Goal: Book appointment/travel/reservation: Register for event/course

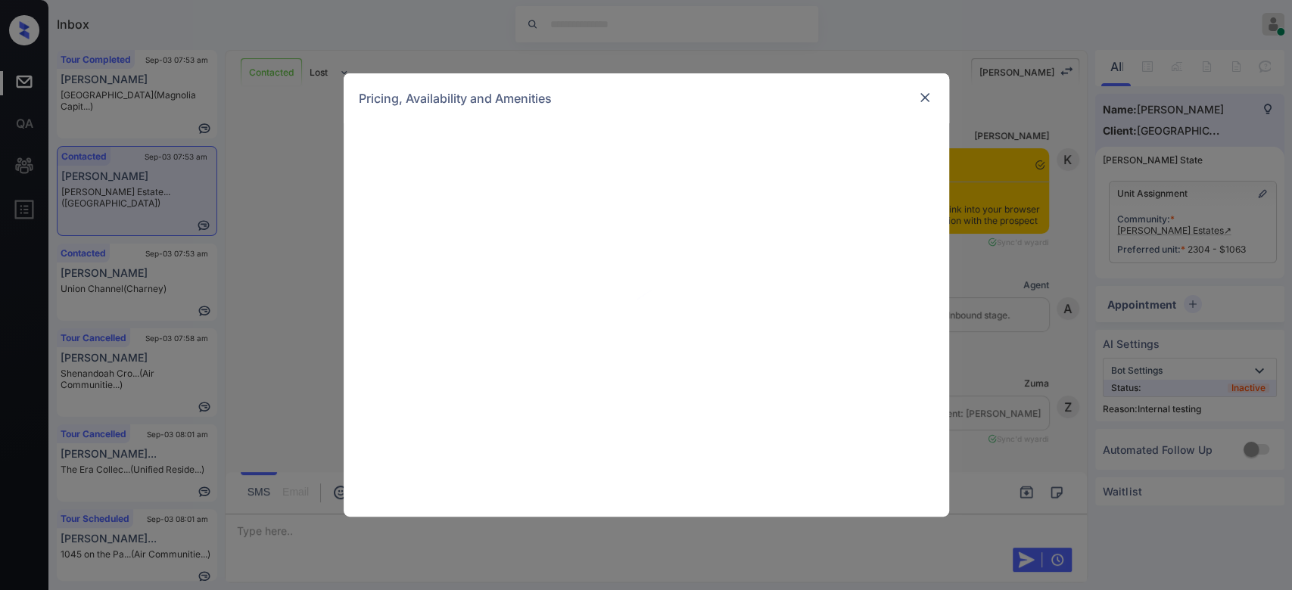
scroll to position [3052, 0]
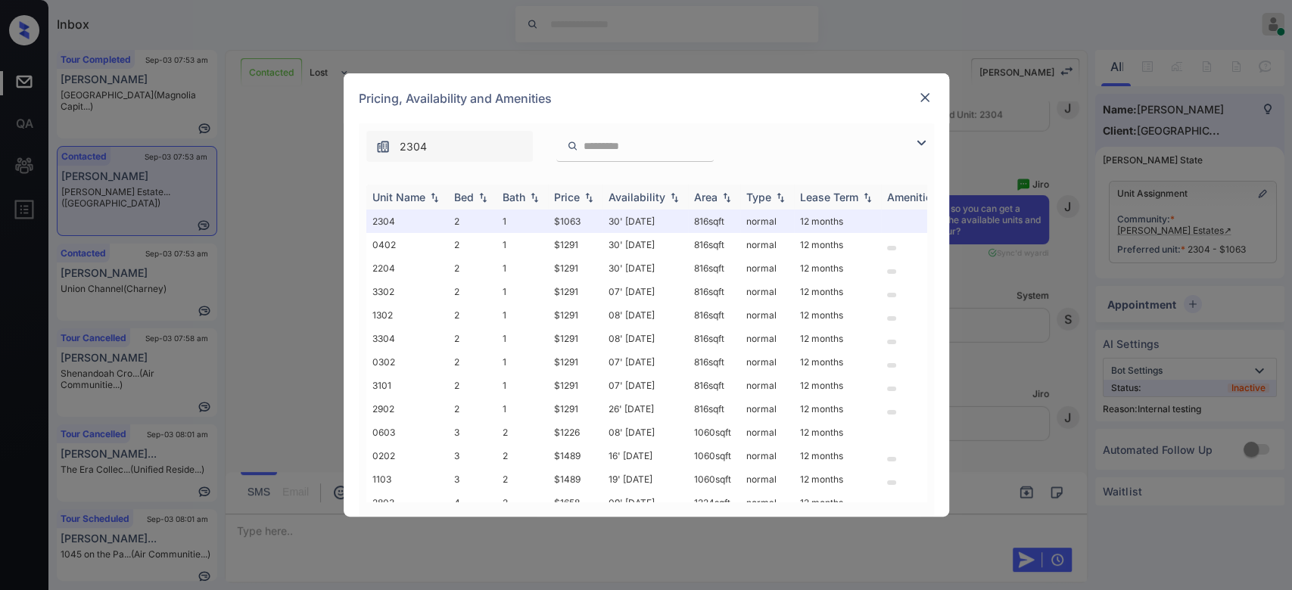
click at [577, 201] on div "Price" at bounding box center [567, 197] width 26 height 13
click at [923, 92] on img at bounding box center [924, 97] width 15 height 15
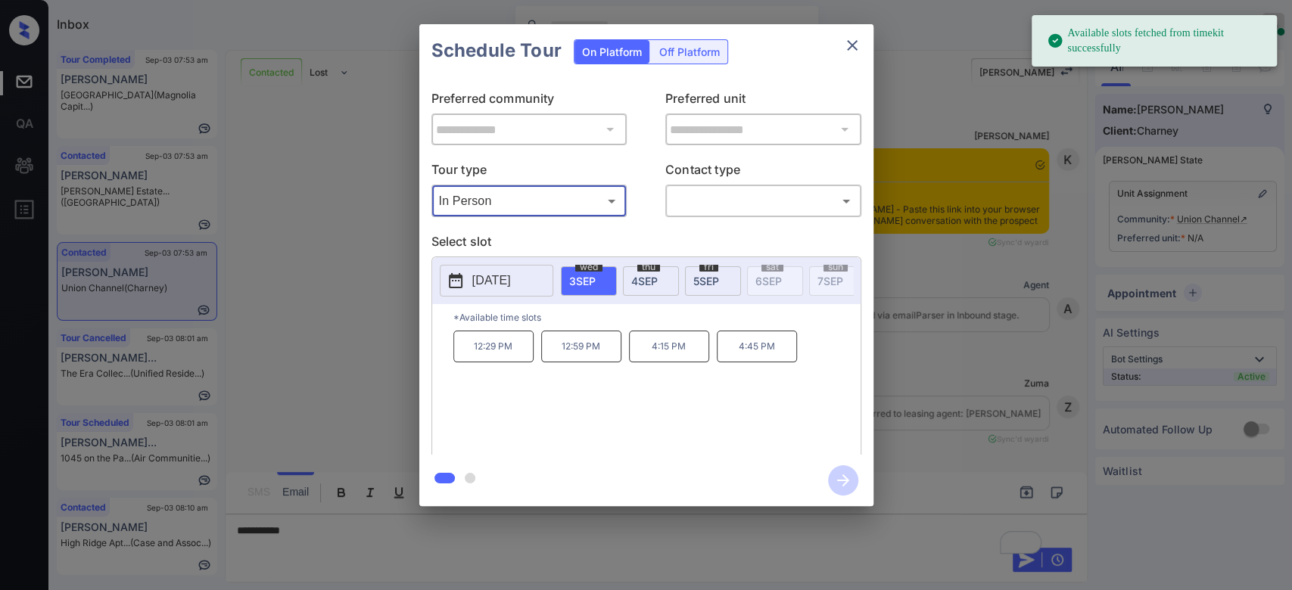
scroll to position [836, 0]
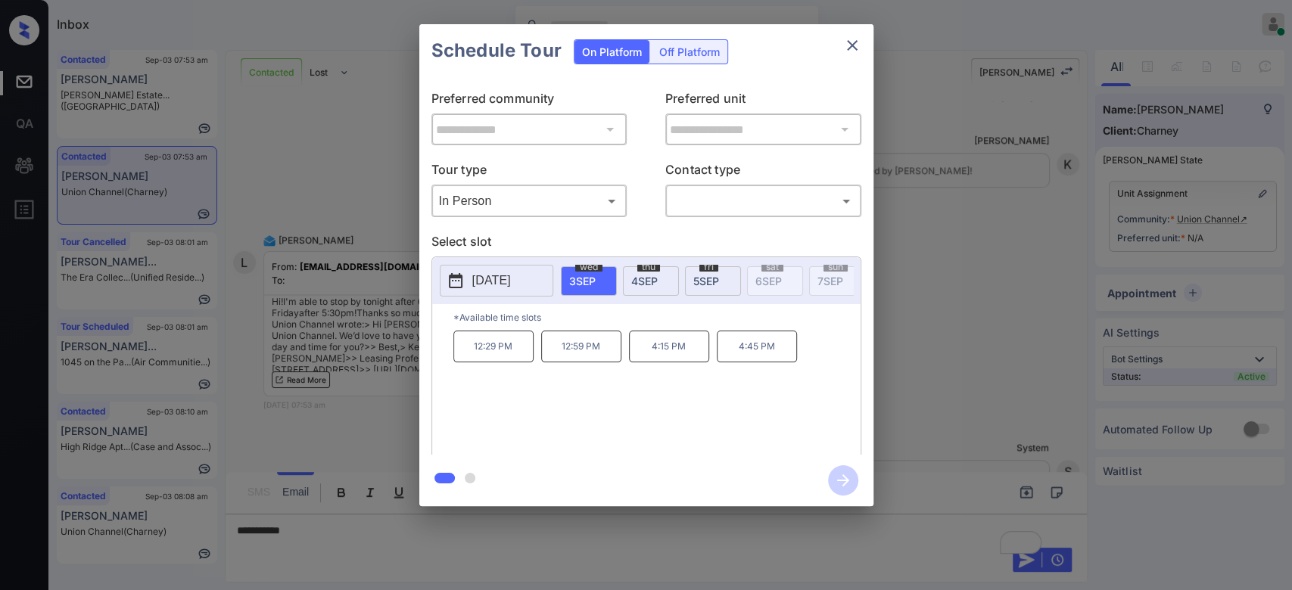
click at [642, 278] on span "4 SEP" at bounding box center [644, 281] width 26 height 13
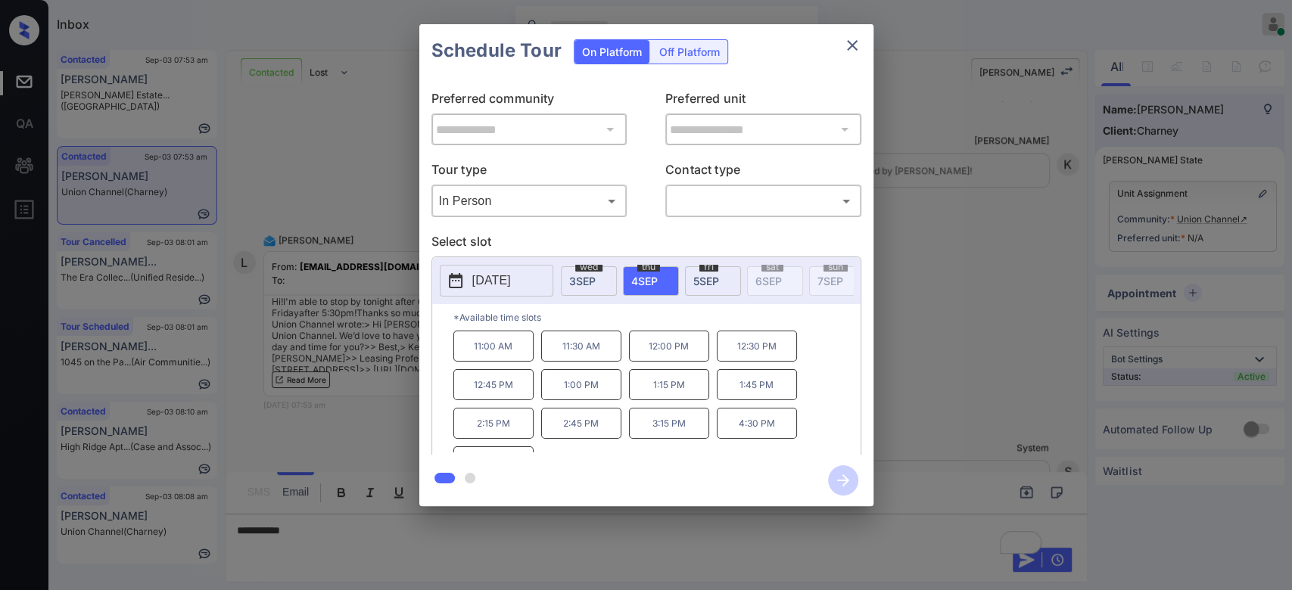
scroll to position [24, 0]
click at [860, 51] on icon "close" at bounding box center [852, 45] width 18 height 18
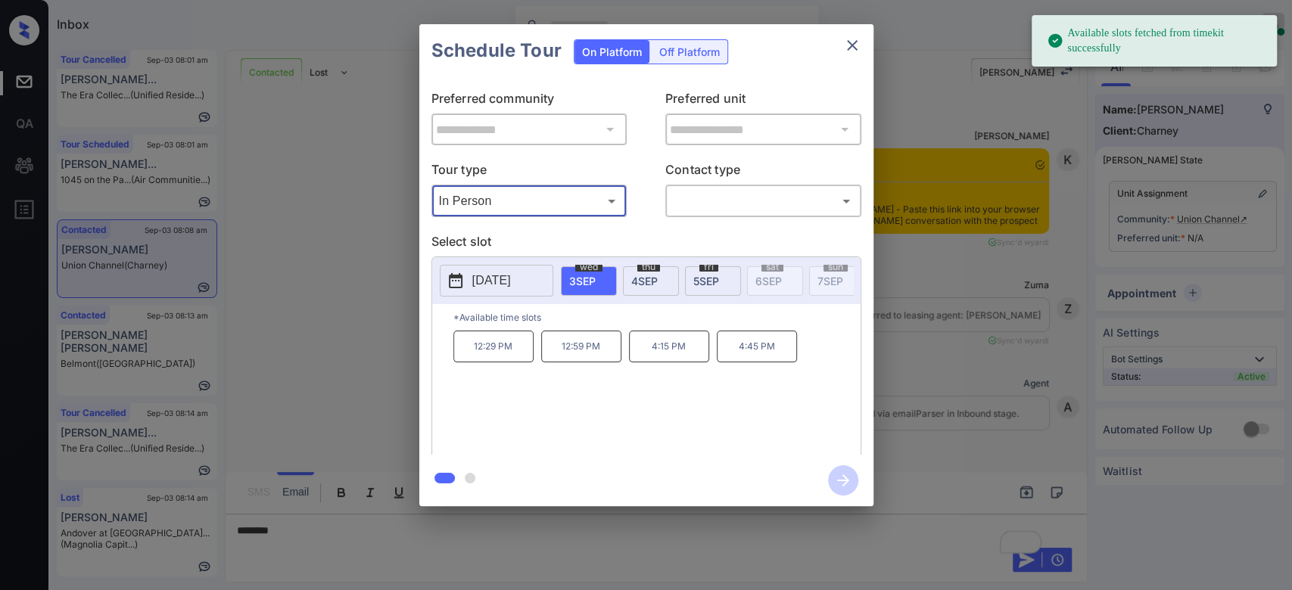
click at [511, 272] on p "2025-09-03" at bounding box center [491, 281] width 39 height 18
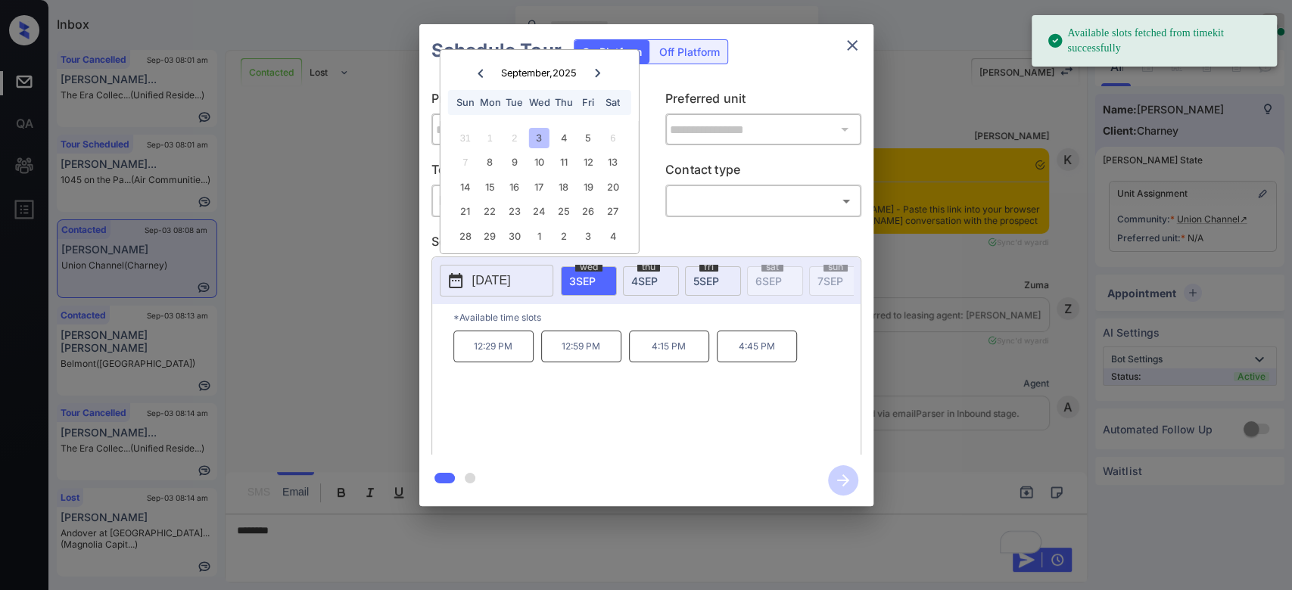
scroll to position [3286, 0]
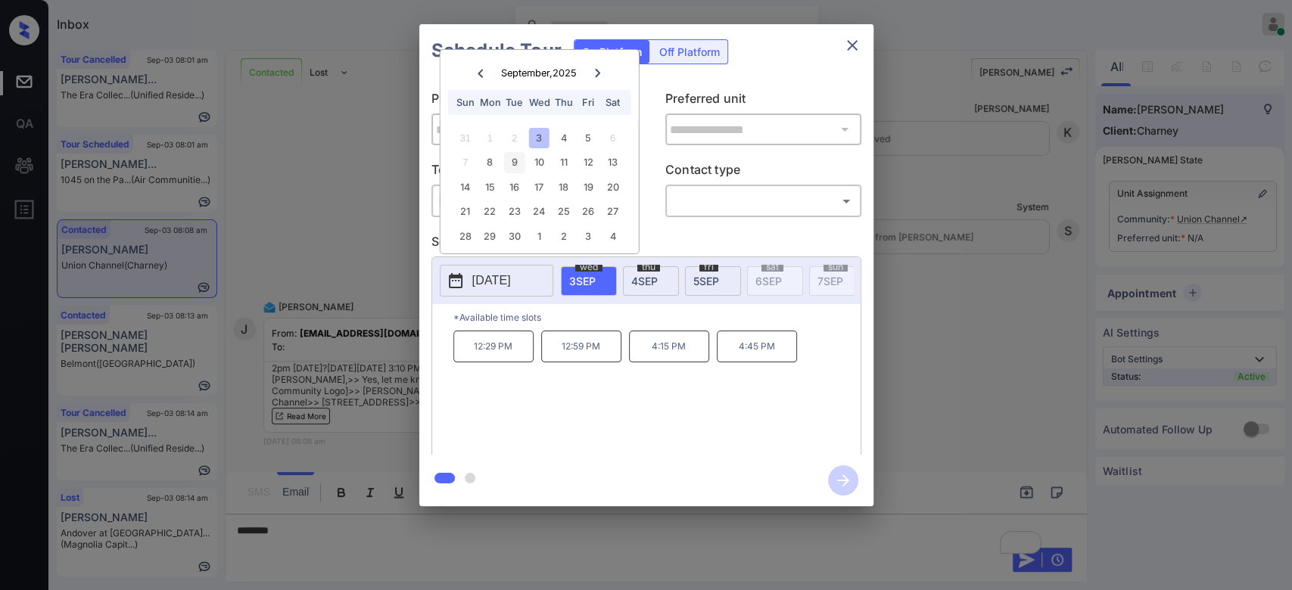
click at [507, 160] on div "9" at bounding box center [514, 162] width 20 height 20
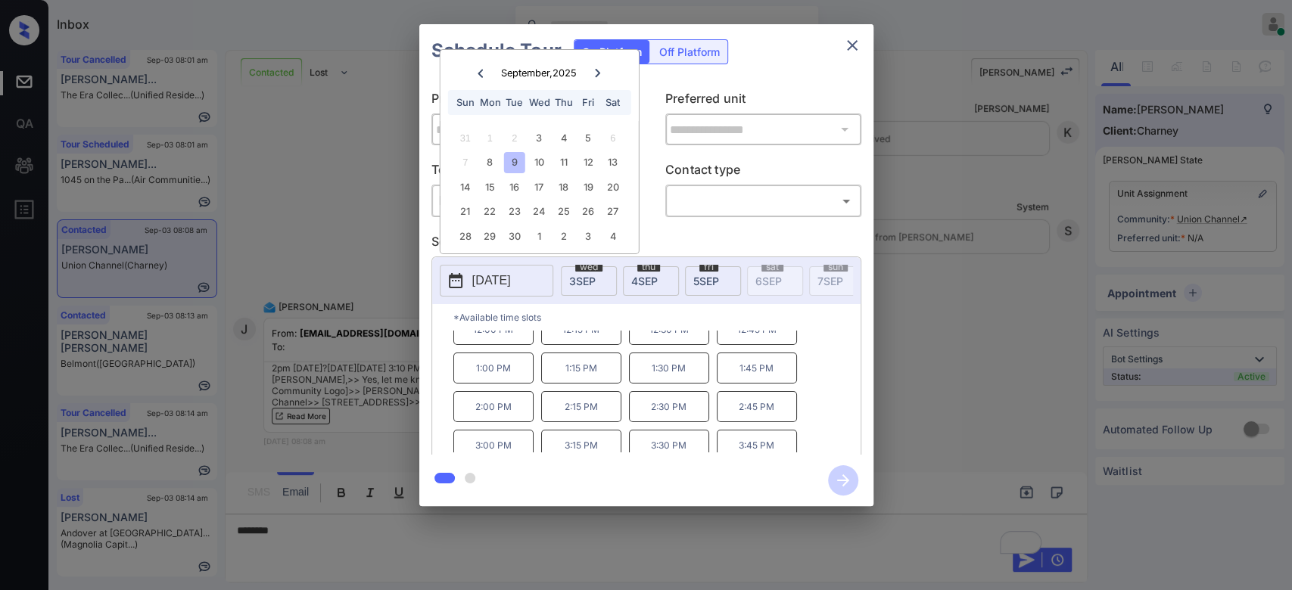
scroll to position [56, 0]
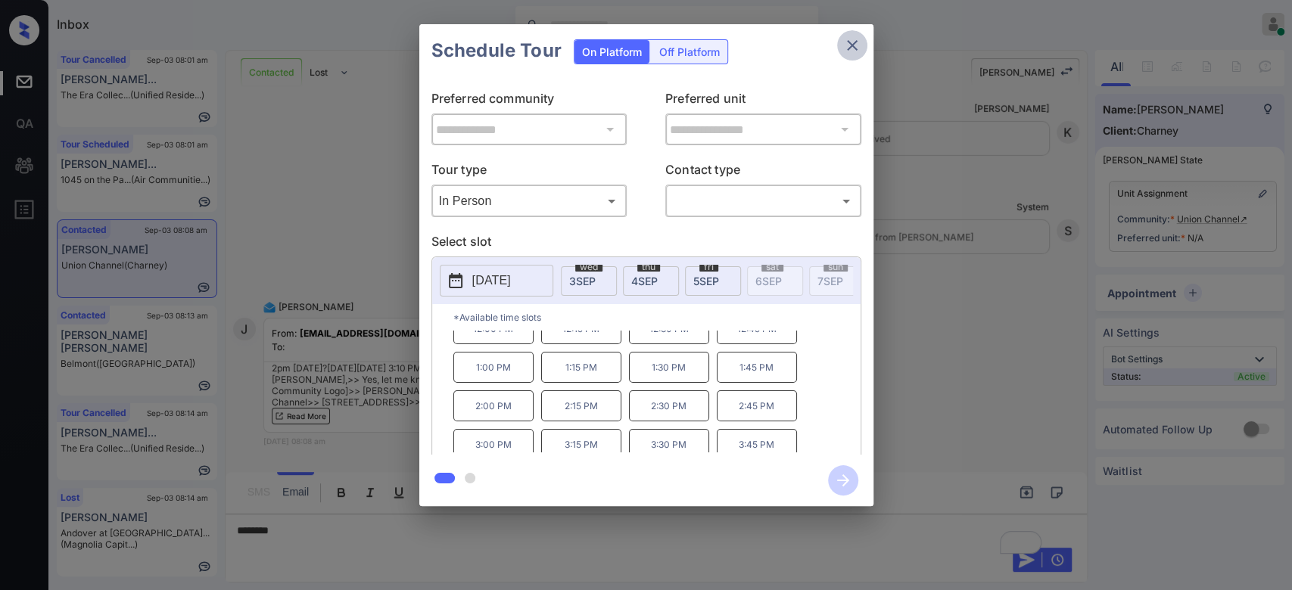
click at [856, 48] on icon "close" at bounding box center [852, 45] width 18 height 18
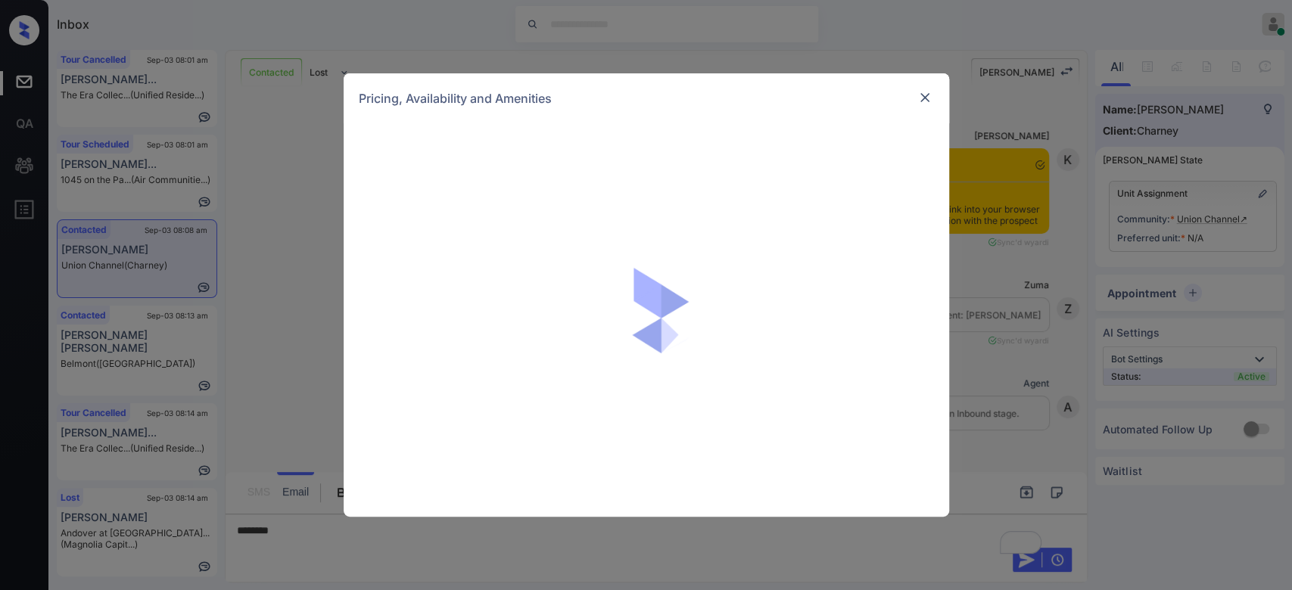
scroll to position [2047, 0]
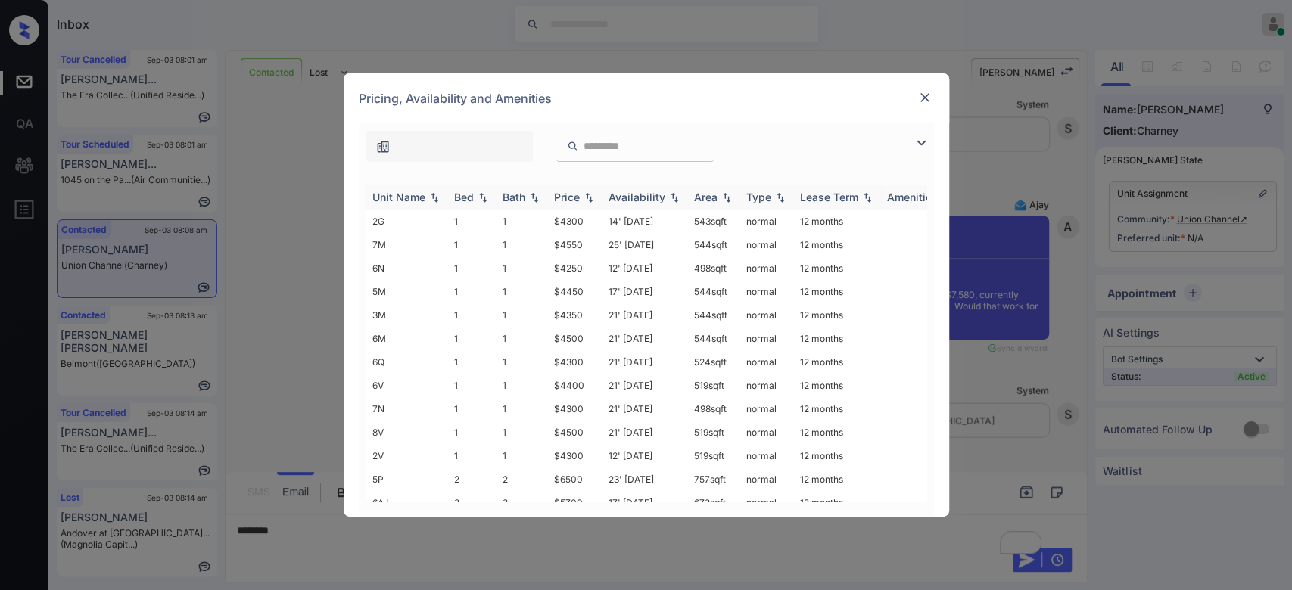
click at [571, 194] on div "Price" at bounding box center [567, 197] width 26 height 13
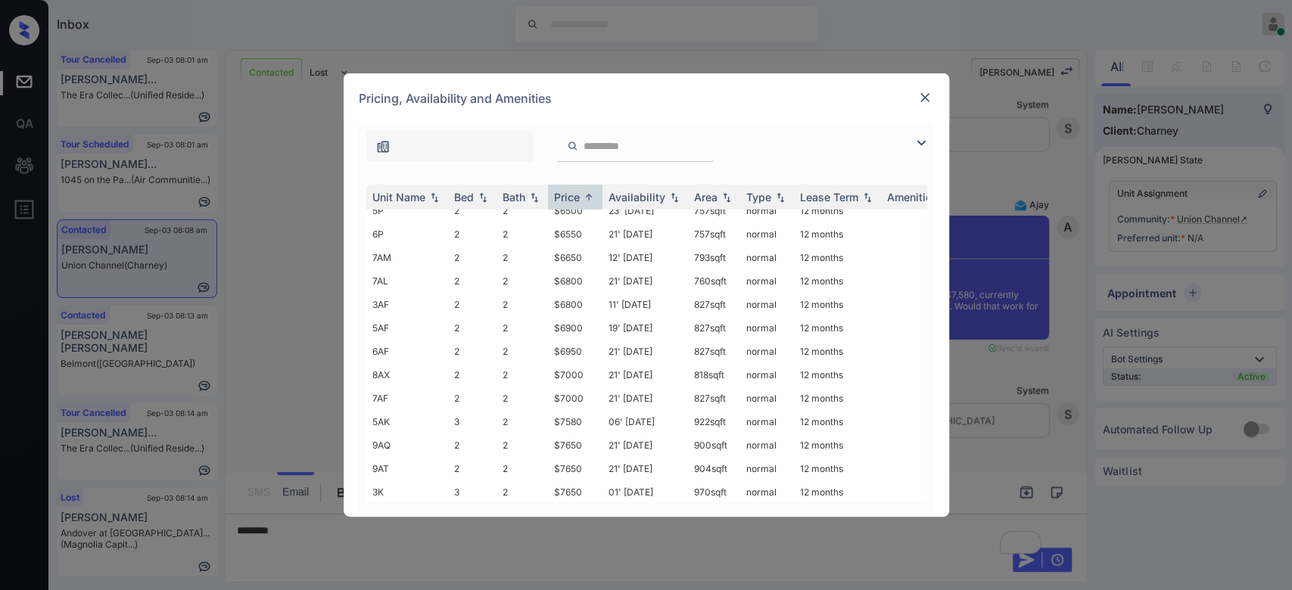
scroll to position [340, 0]
click at [567, 412] on td "$7580" at bounding box center [575, 420] width 54 height 23
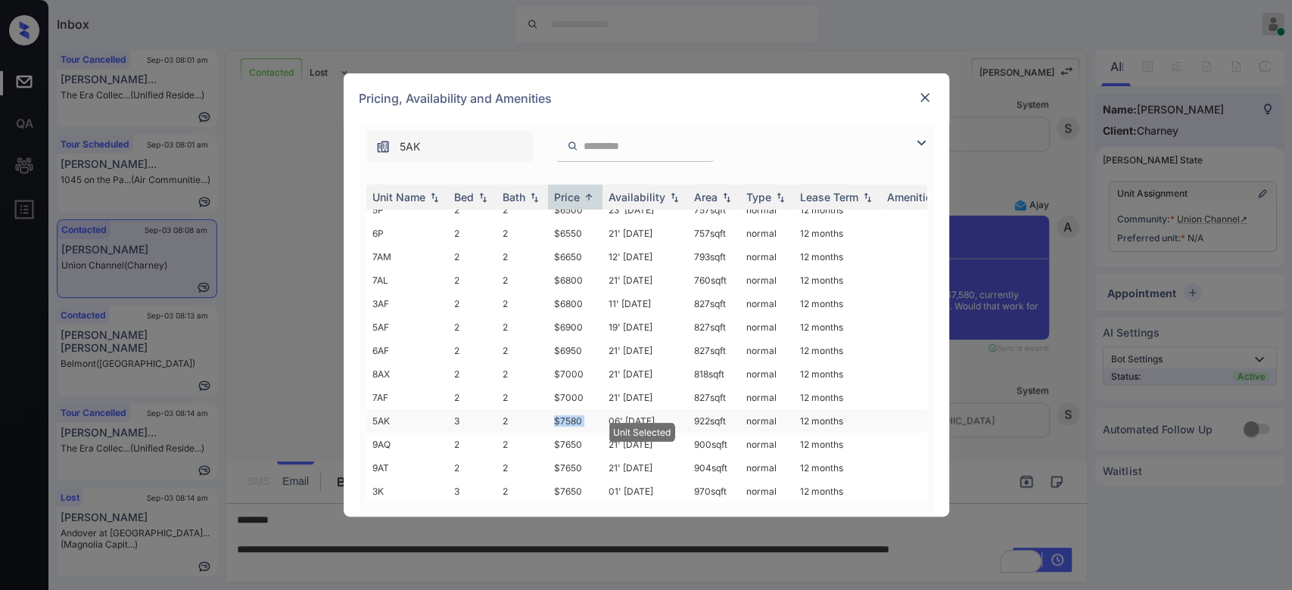
click at [567, 412] on td "$7580" at bounding box center [575, 420] width 54 height 23
click at [929, 98] on img at bounding box center [924, 97] width 15 height 15
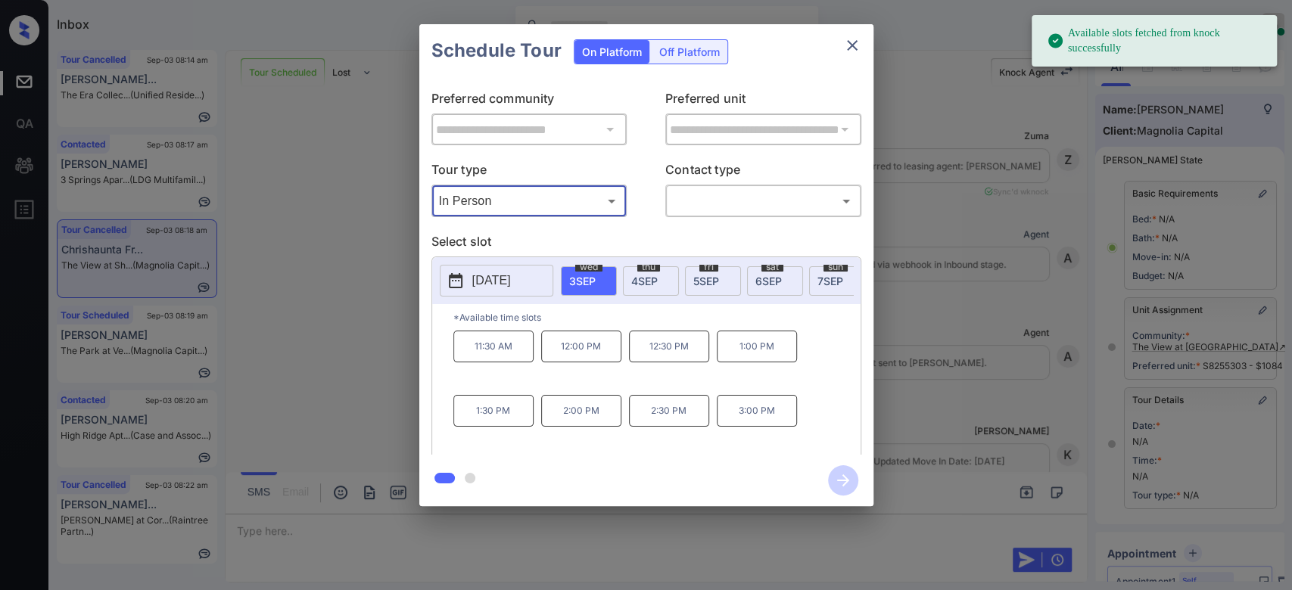
scroll to position [139, 0]
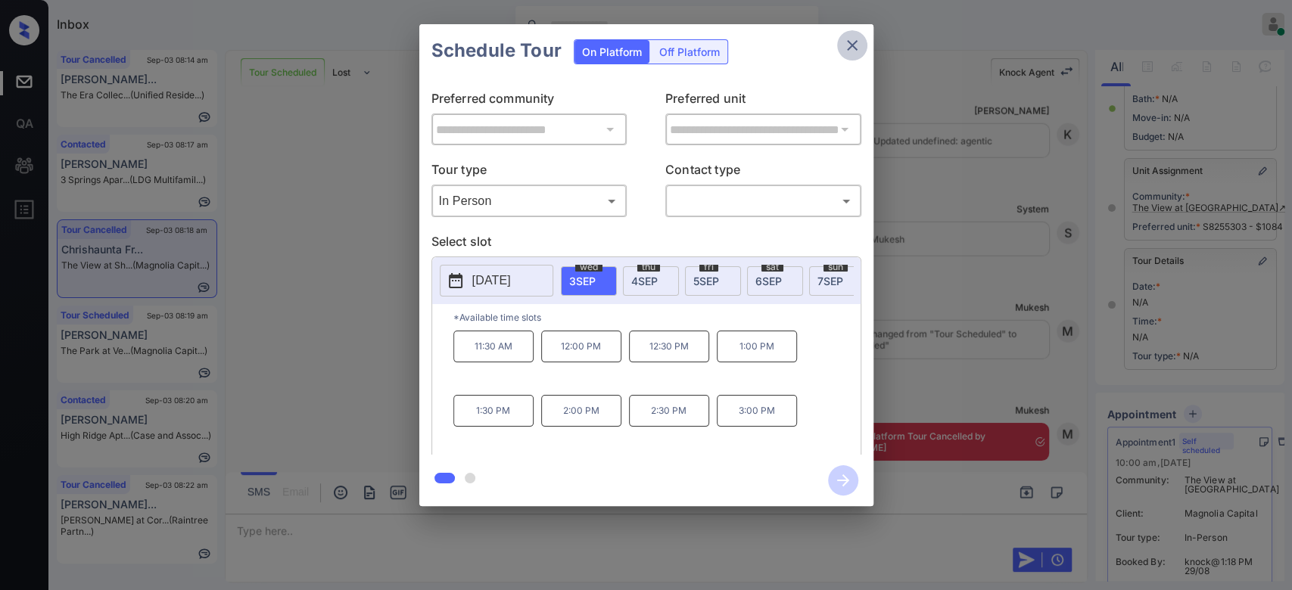
click at [851, 47] on icon "close" at bounding box center [852, 45] width 18 height 18
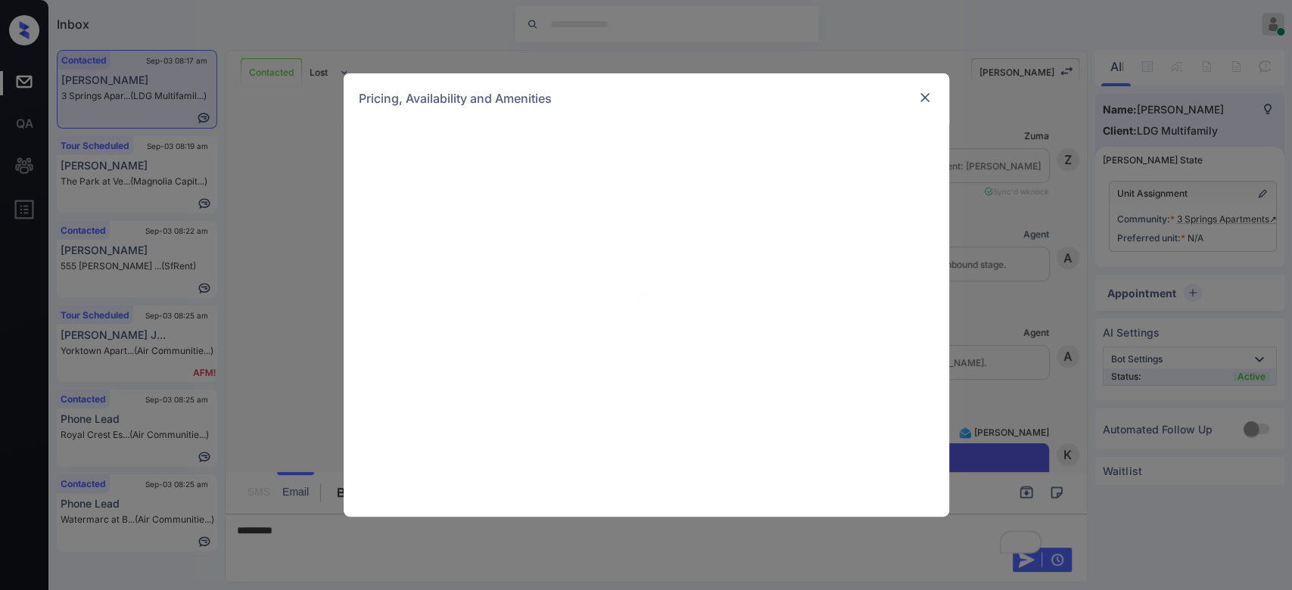
scroll to position [536, 0]
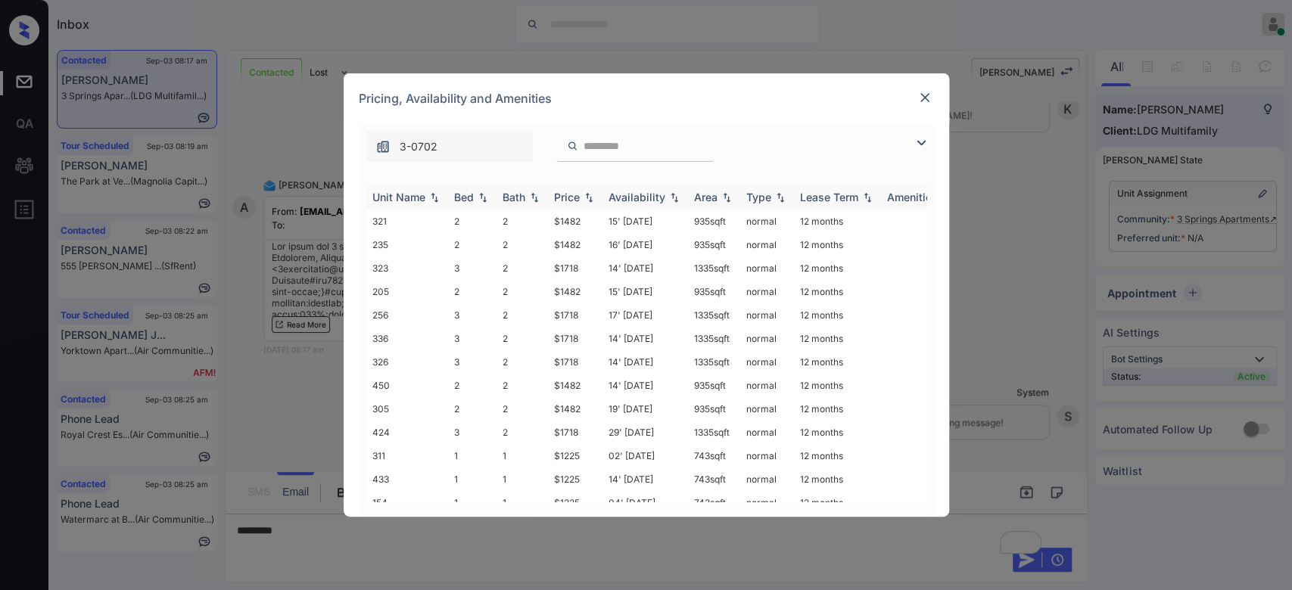
click at [558, 201] on div "Price" at bounding box center [567, 197] width 26 height 13
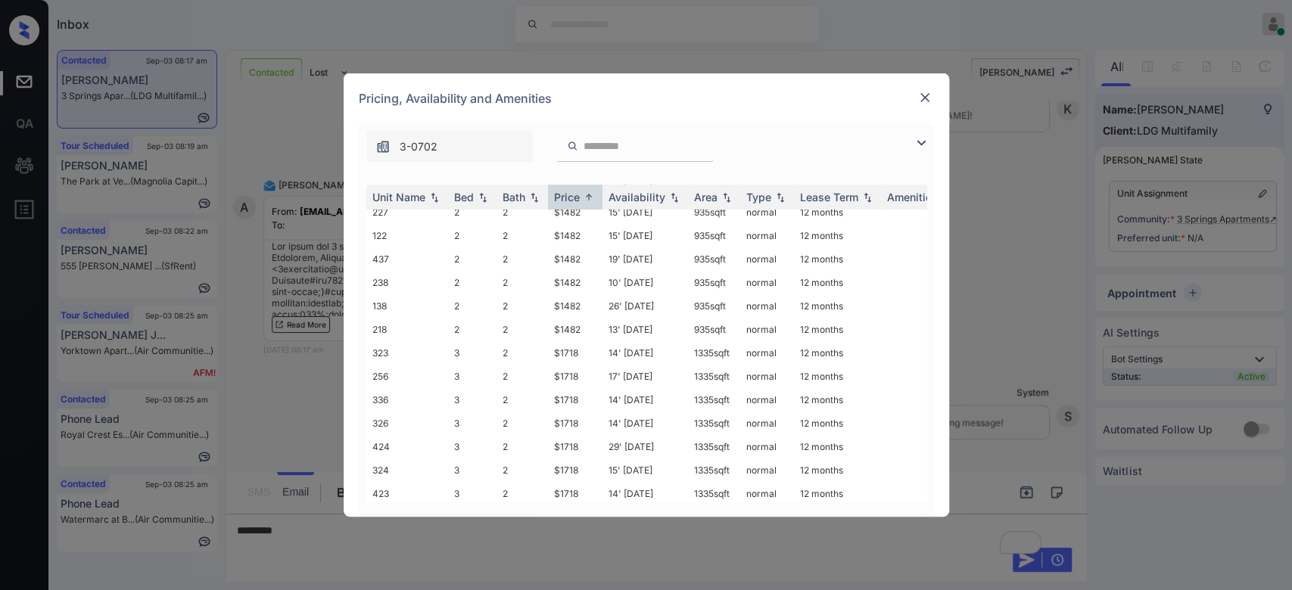
scroll to position [702, 0]
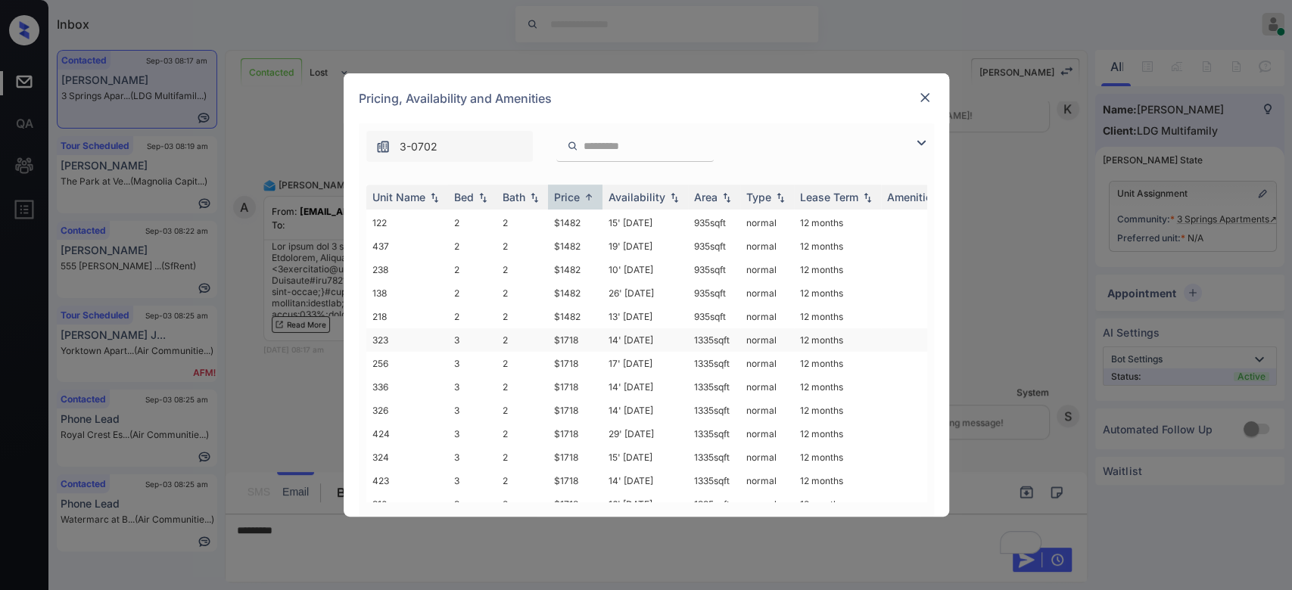
click at [558, 328] on td "$1718" at bounding box center [575, 339] width 54 height 23
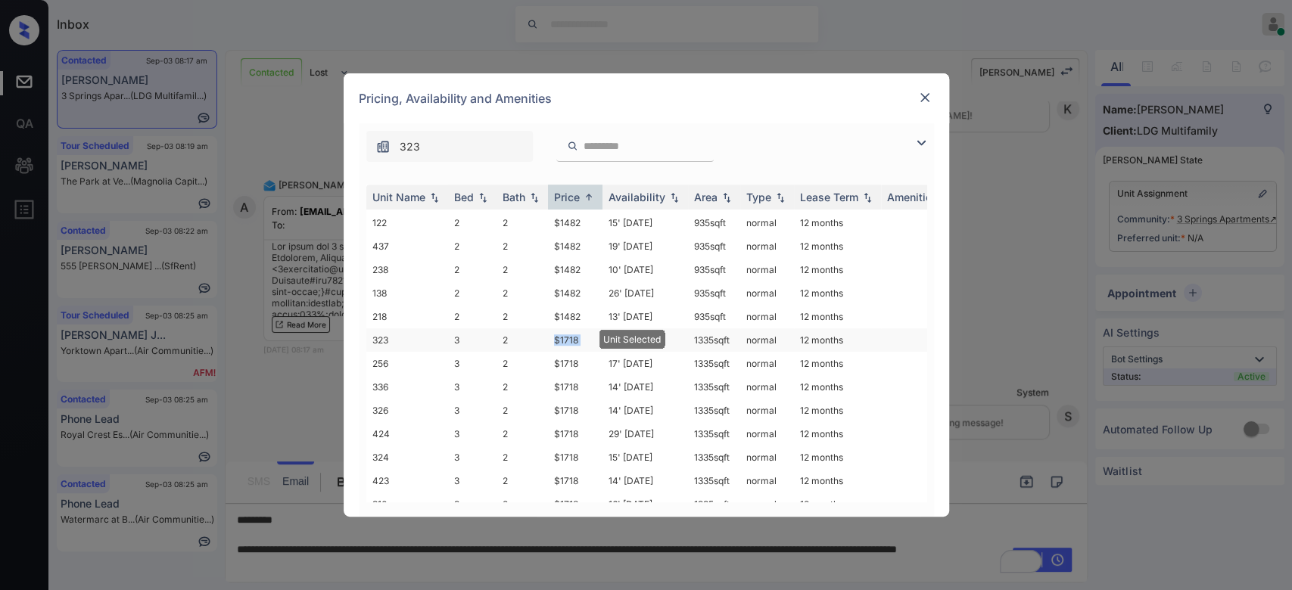
click at [558, 328] on td "$1718" at bounding box center [575, 339] width 54 height 23
click at [916, 98] on div at bounding box center [925, 98] width 18 height 18
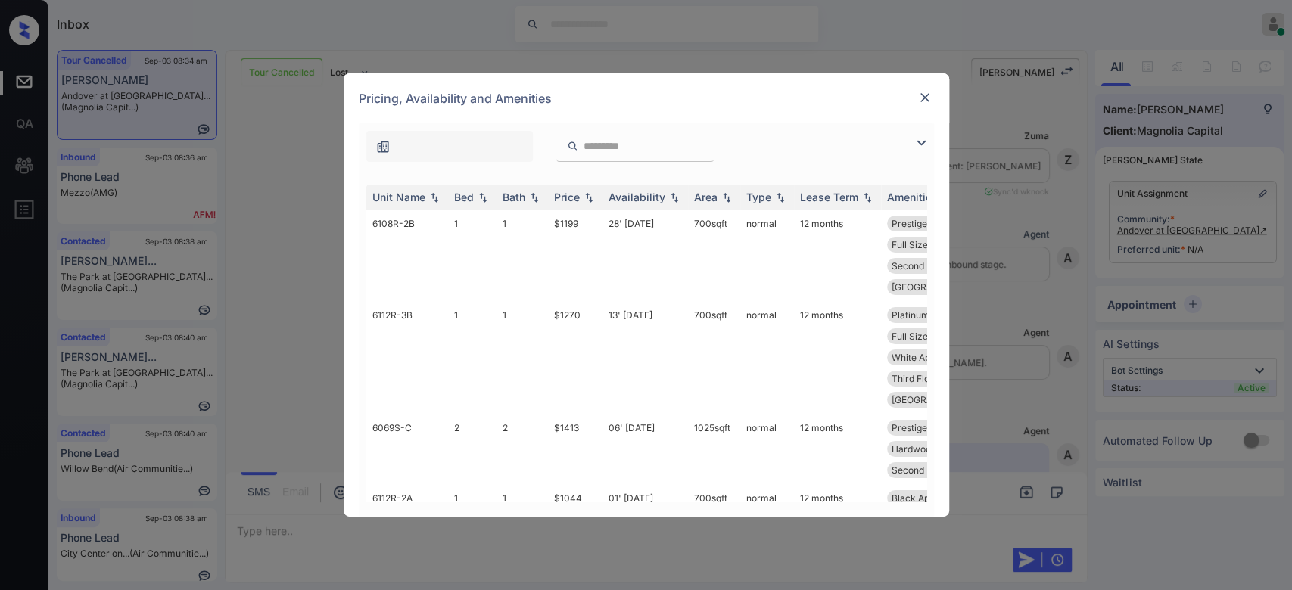
scroll to position [2082, 0]
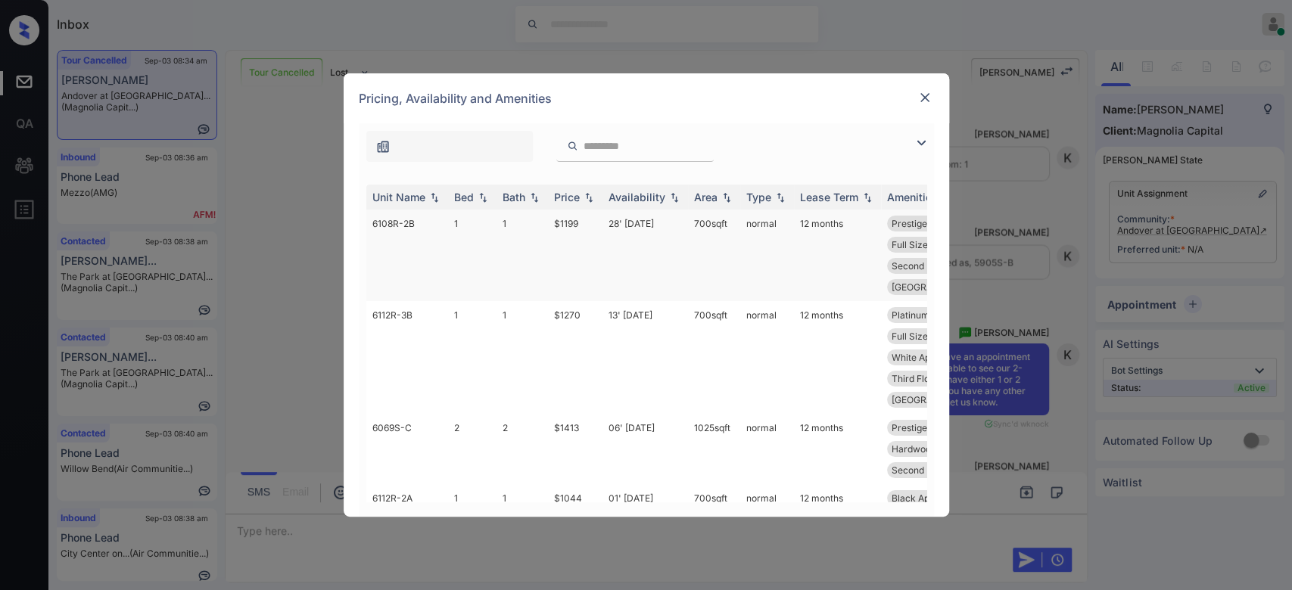
click at [570, 222] on td "$1199" at bounding box center [575, 256] width 54 height 92
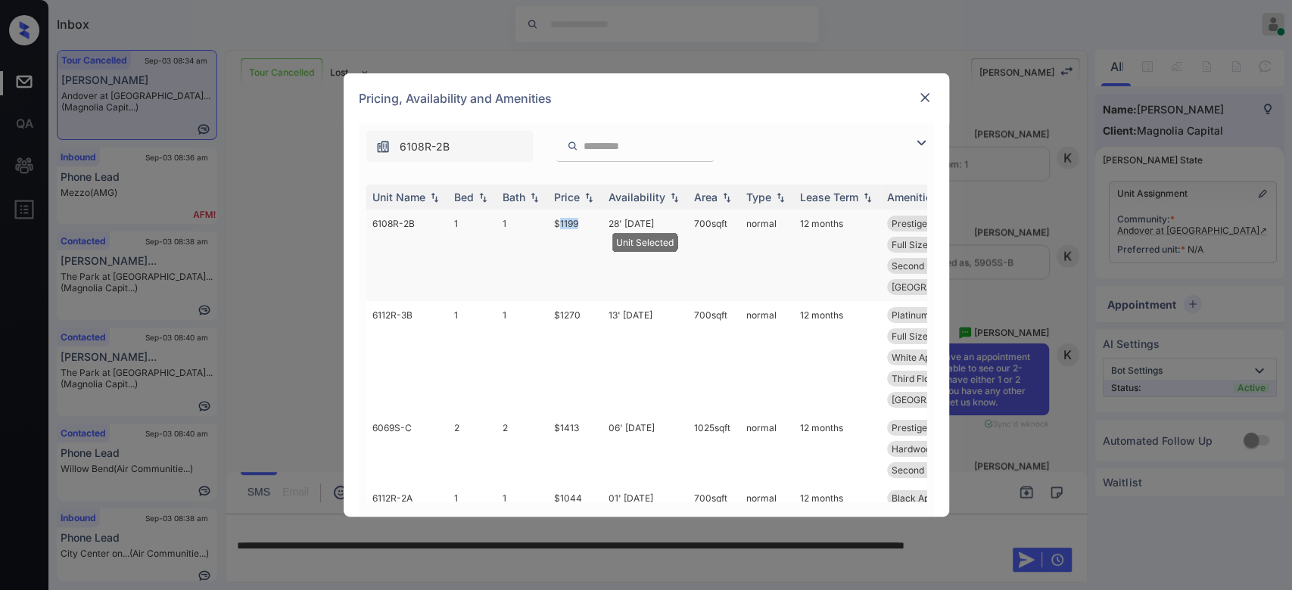
click at [570, 222] on td "$1199" at bounding box center [575, 256] width 54 height 92
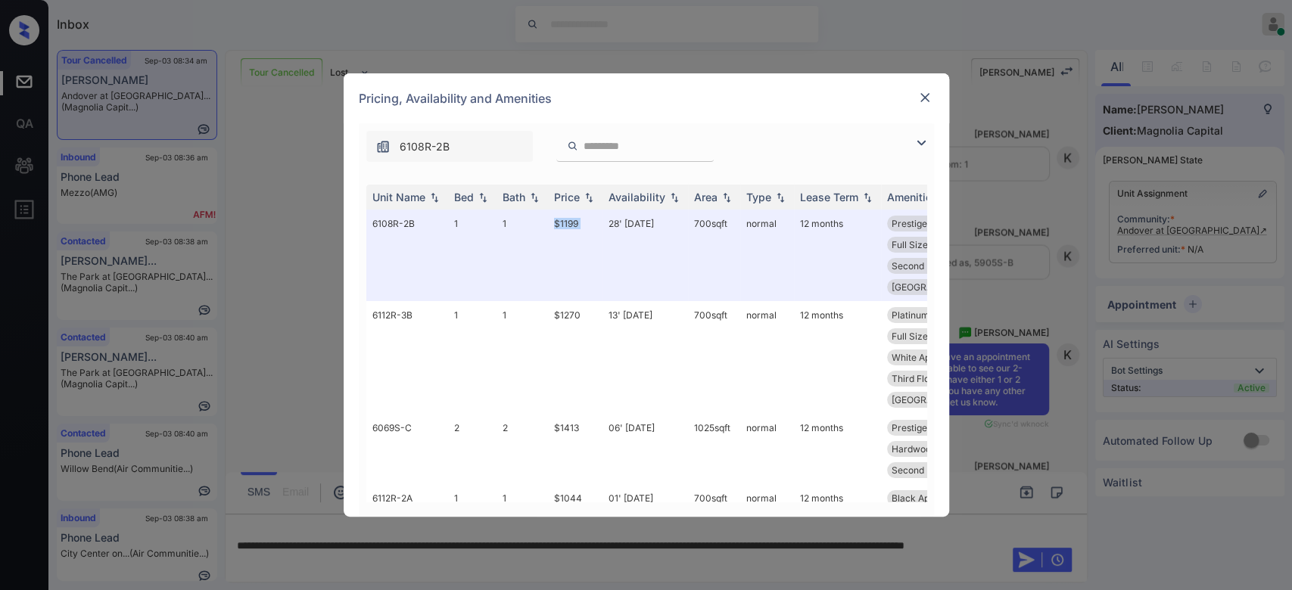
click at [920, 104] on img at bounding box center [924, 97] width 15 height 15
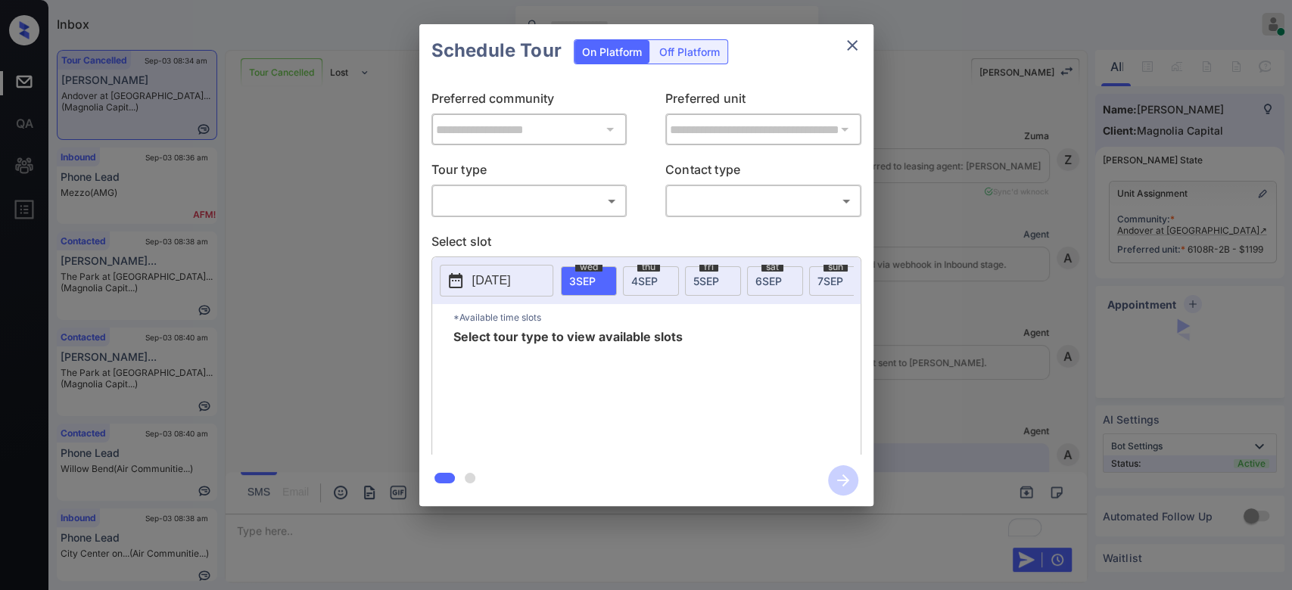
scroll to position [8424, 0]
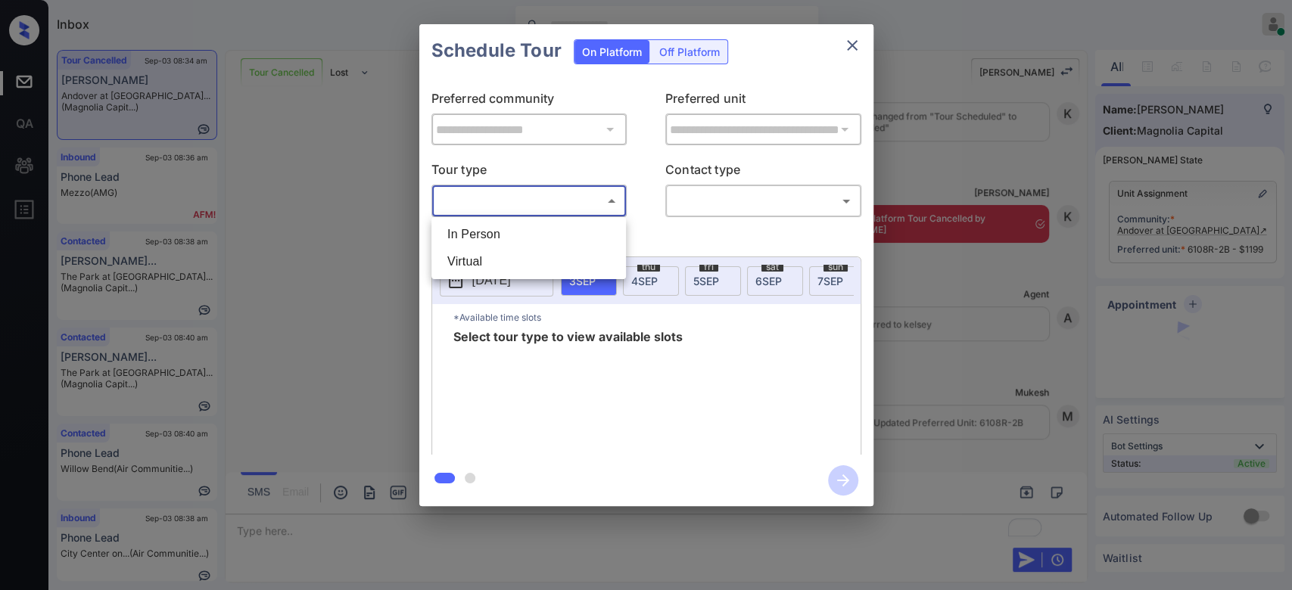
click at [557, 193] on body "Inbox Mukesh Online Set yourself offline Set yourself on break Profile Switch t…" at bounding box center [646, 295] width 1292 height 590
click at [479, 224] on li "In Person" at bounding box center [528, 234] width 187 height 27
type input "********"
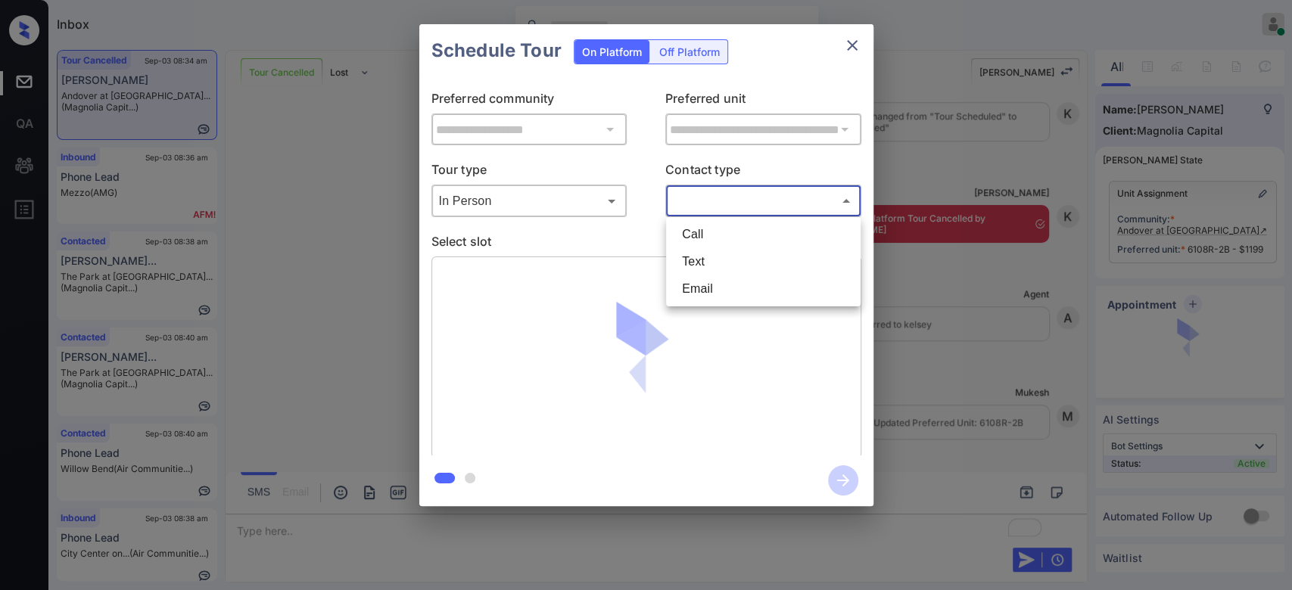
click at [751, 198] on body "Inbox Mukesh Online Set yourself offline Set yourself on break Profile Switch t…" at bounding box center [646, 295] width 1292 height 590
click at [710, 263] on li "Text" at bounding box center [763, 261] width 187 height 27
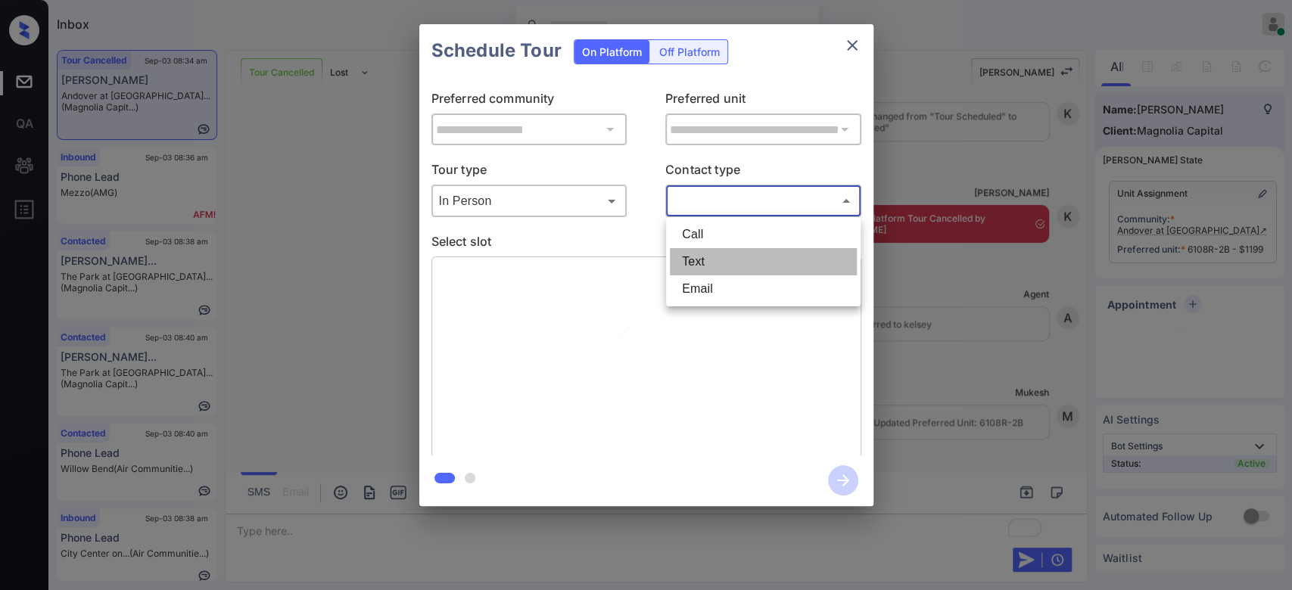
type input "****"
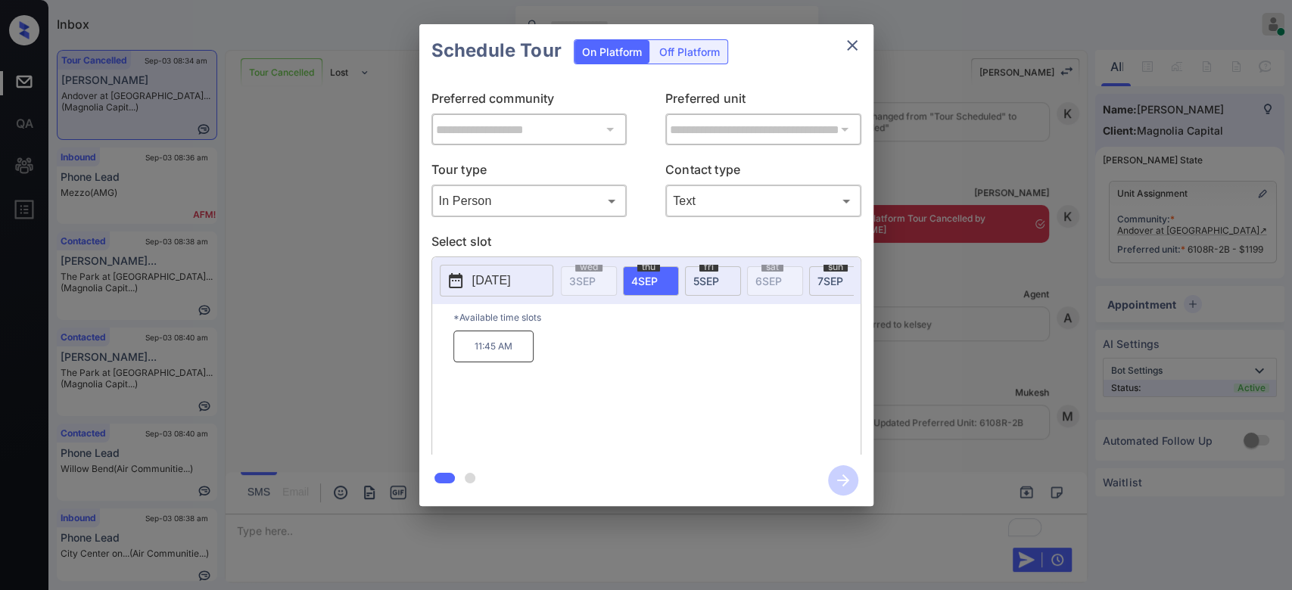
click at [498, 362] on p "11:45 AM" at bounding box center [493, 347] width 80 height 32
click at [831, 472] on icon "button" at bounding box center [843, 480] width 30 height 30
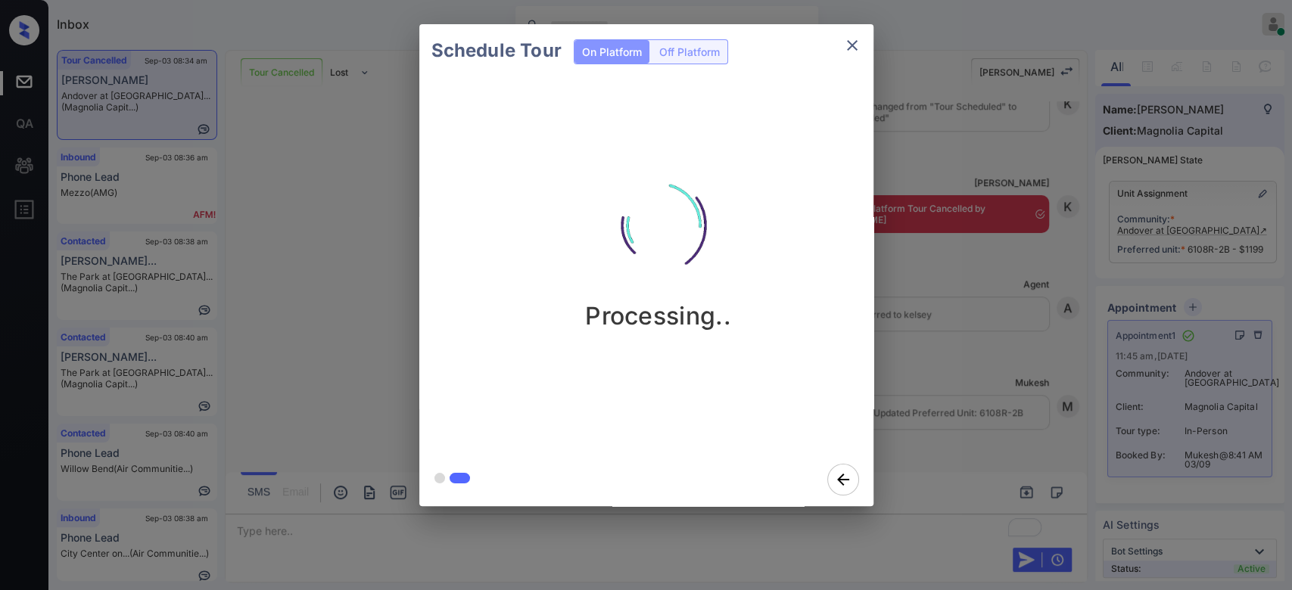
click at [903, 264] on div "Schedule Tour On Platform Off Platform Processing.." at bounding box center [646, 265] width 1292 height 530
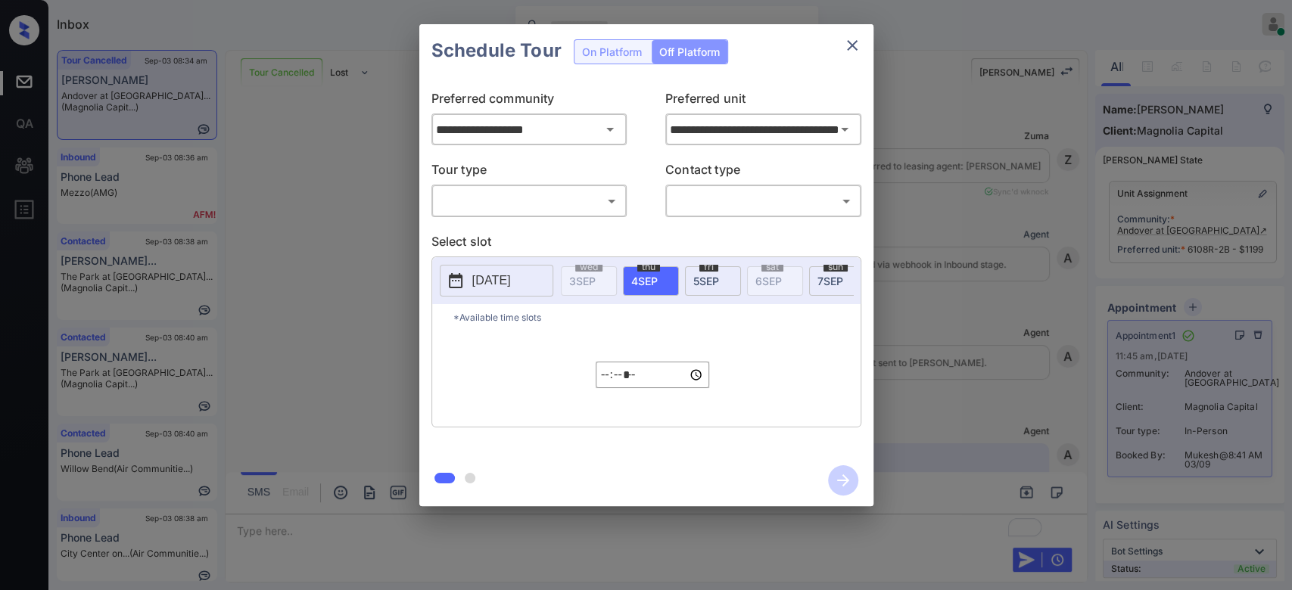
scroll to position [8513, 0]
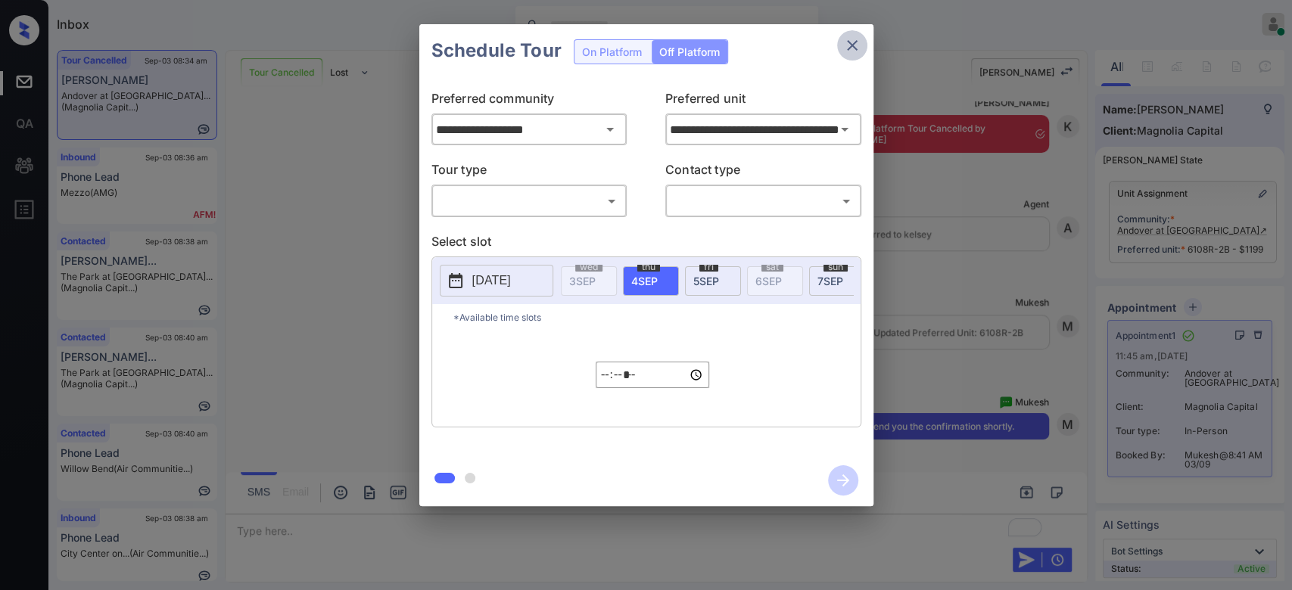
click at [850, 48] on icon "close" at bounding box center [852, 45] width 18 height 18
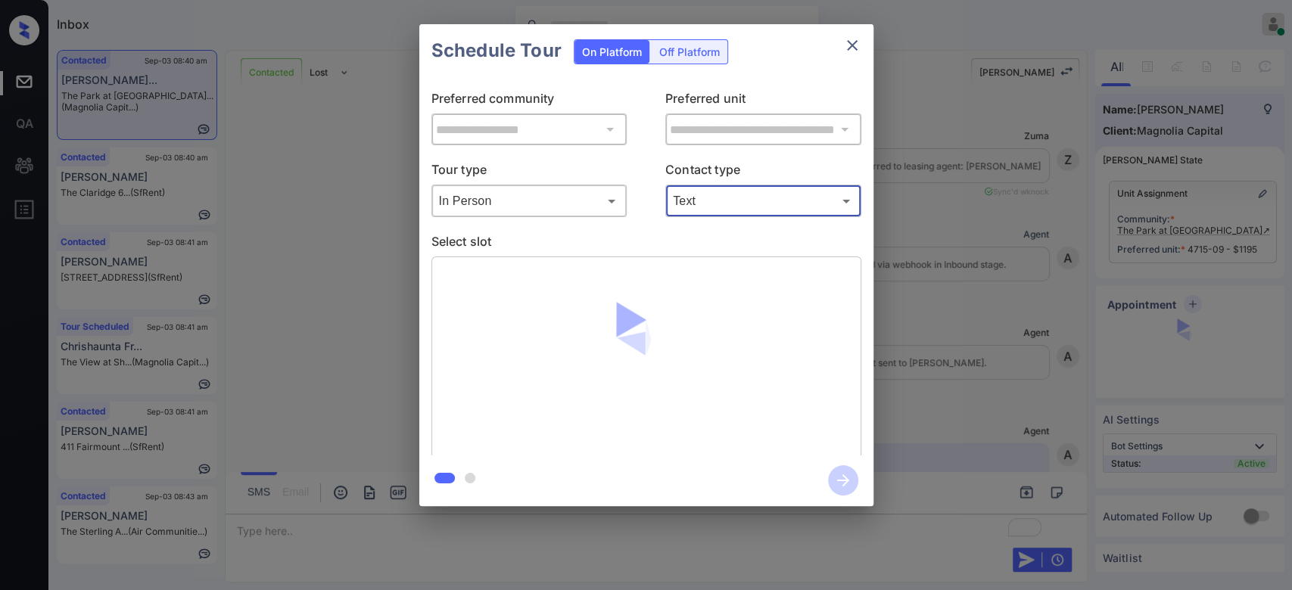
scroll to position [2265, 0]
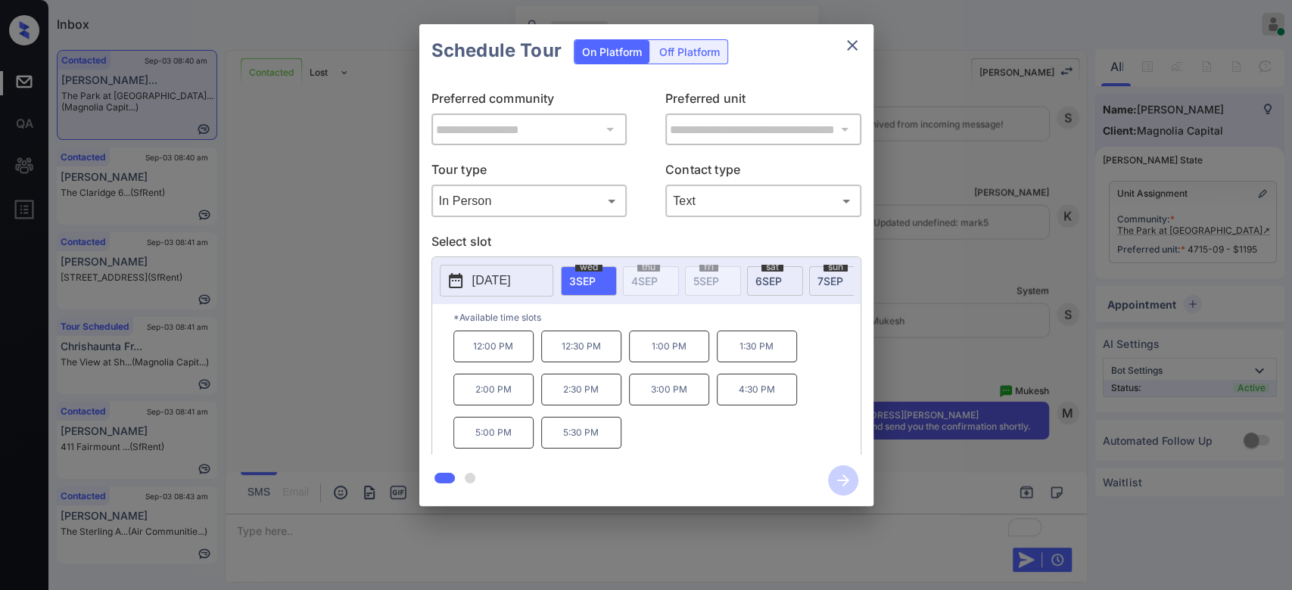
click at [505, 356] on p "12:00 PM" at bounding box center [493, 347] width 80 height 32
click at [837, 481] on icon "button" at bounding box center [843, 480] width 12 height 12
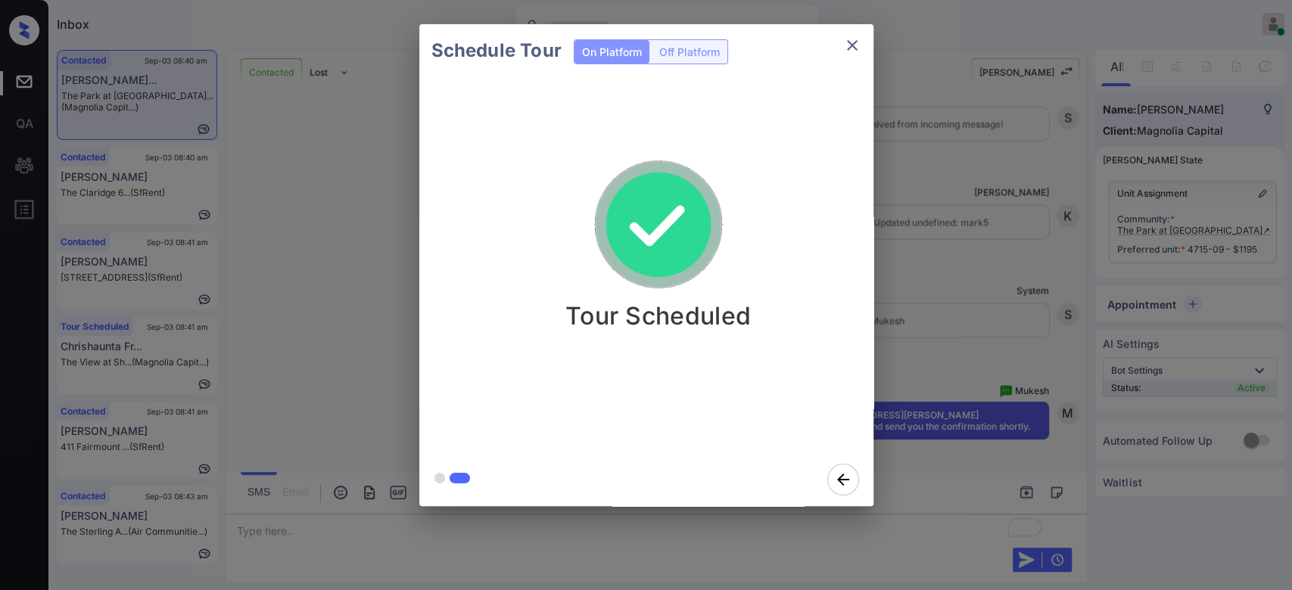
click at [925, 126] on div "Schedule Tour On Platform Off Platform Tour Scheduled" at bounding box center [646, 265] width 1292 height 530
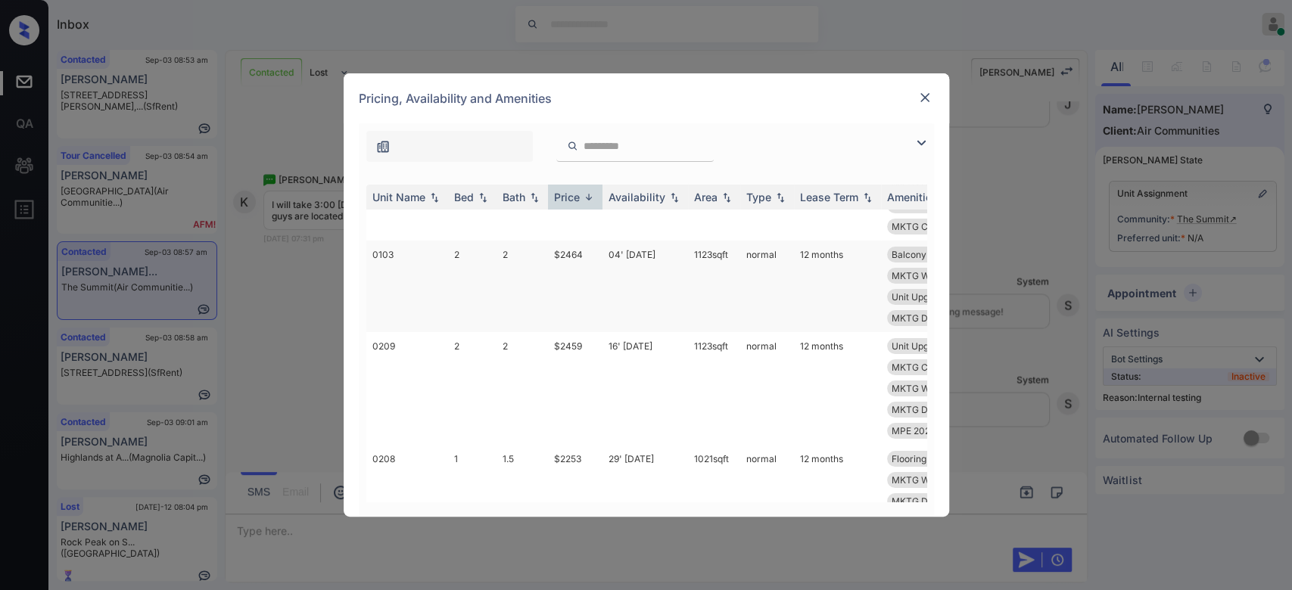
scroll to position [85, 0]
click at [580, 344] on td "$2459" at bounding box center [575, 384] width 54 height 113
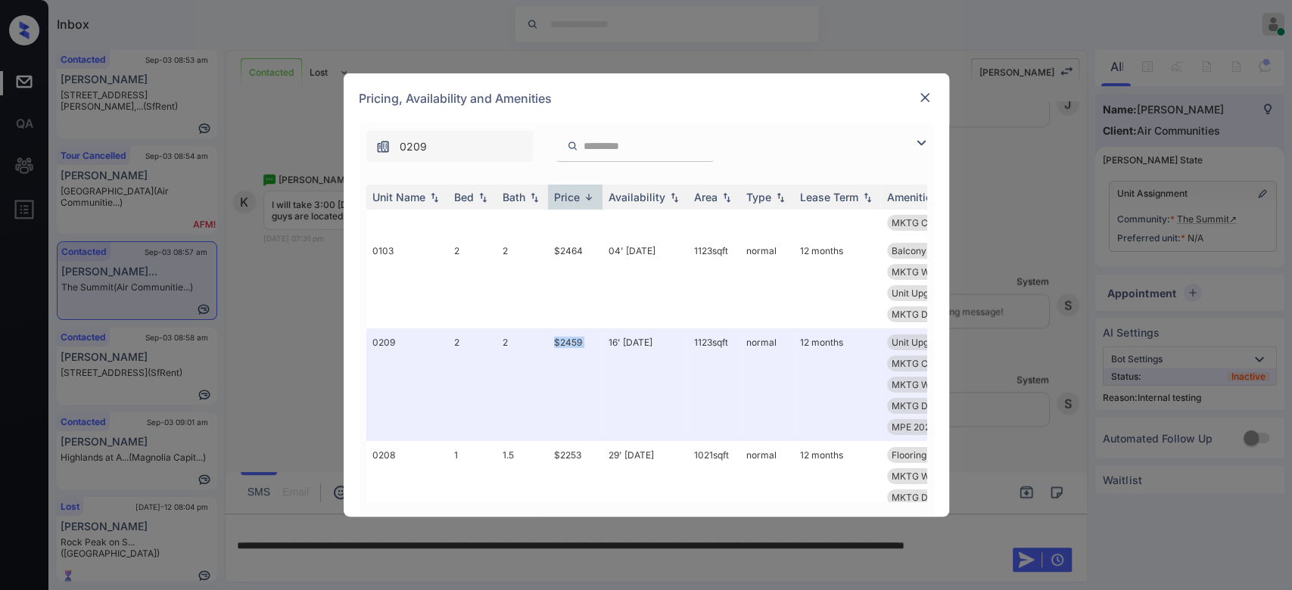
click at [923, 95] on img at bounding box center [924, 97] width 15 height 15
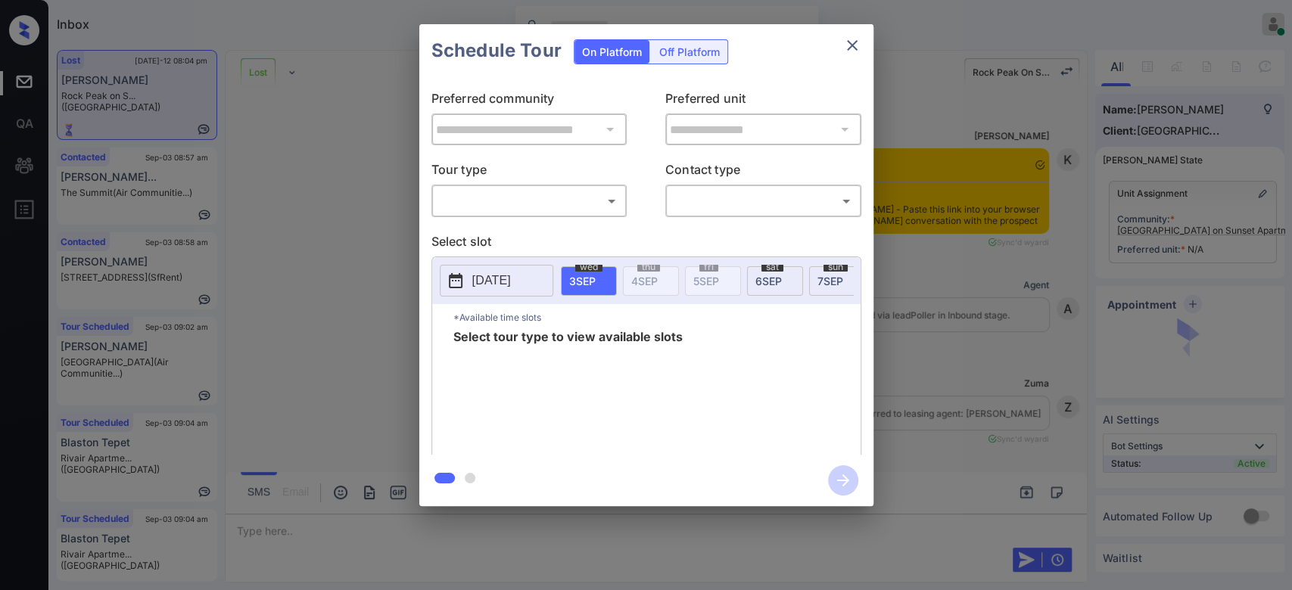
scroll to position [2742, 0]
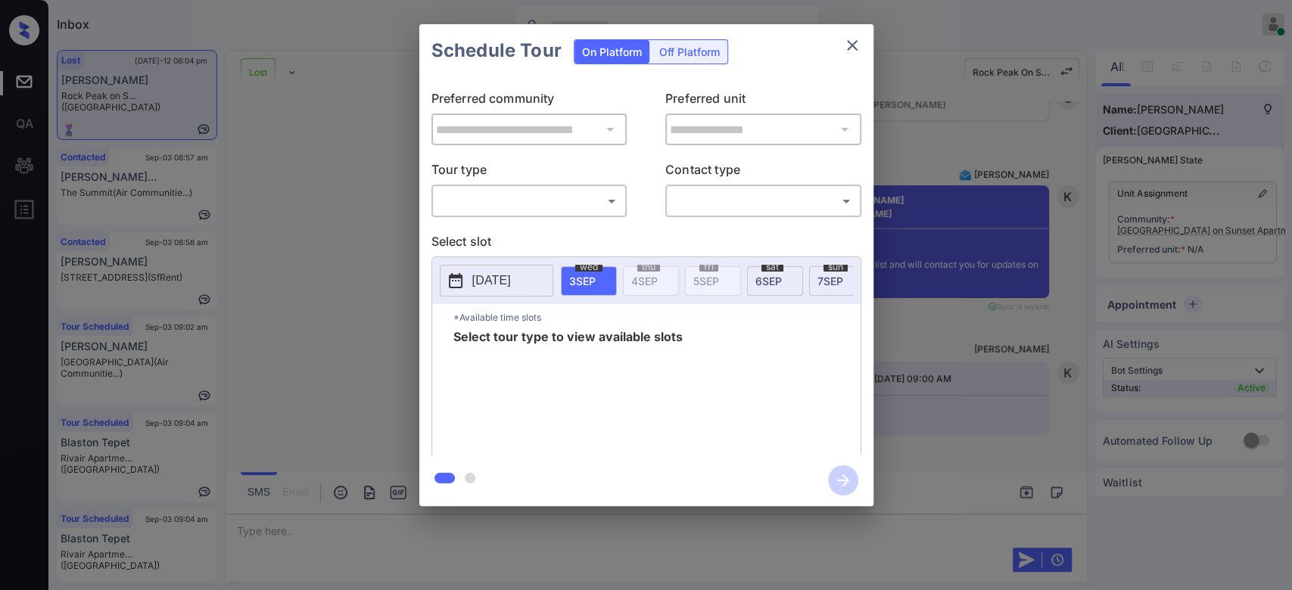
click at [561, 191] on body "Inbox Mukesh Online Set yourself offline Set yourself on break Profile Switch t…" at bounding box center [646, 295] width 1292 height 590
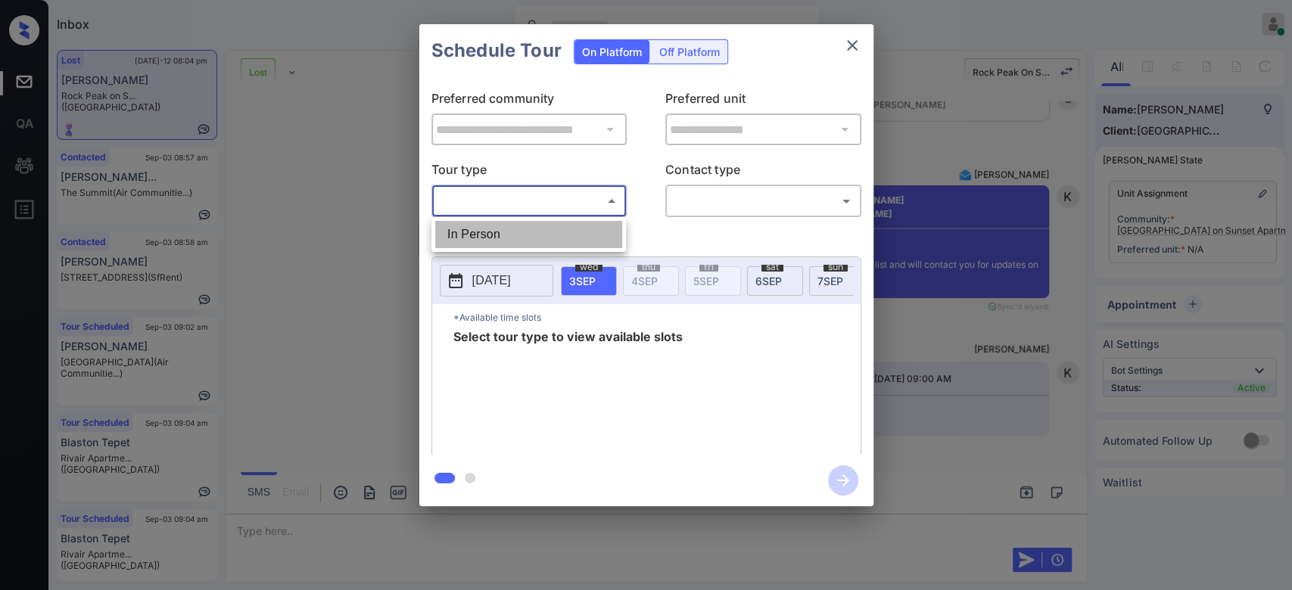
click at [498, 225] on li "In Person" at bounding box center [528, 234] width 187 height 27
type input "********"
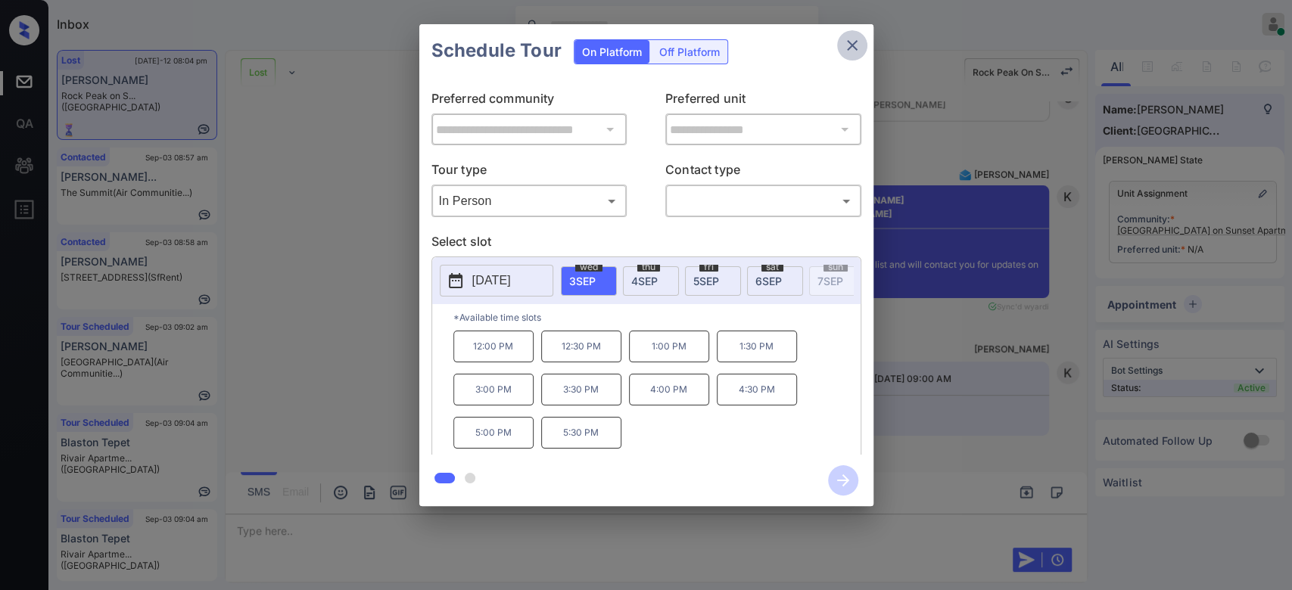
click at [850, 56] on button "close" at bounding box center [852, 45] width 30 height 30
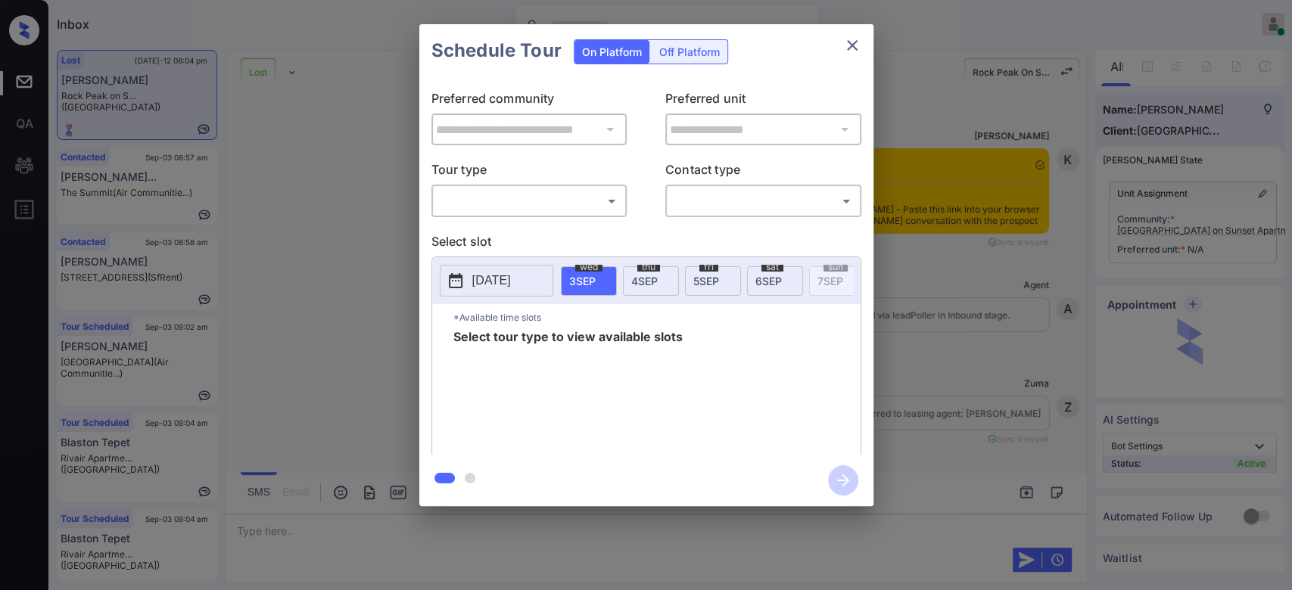
scroll to position [1393, 0]
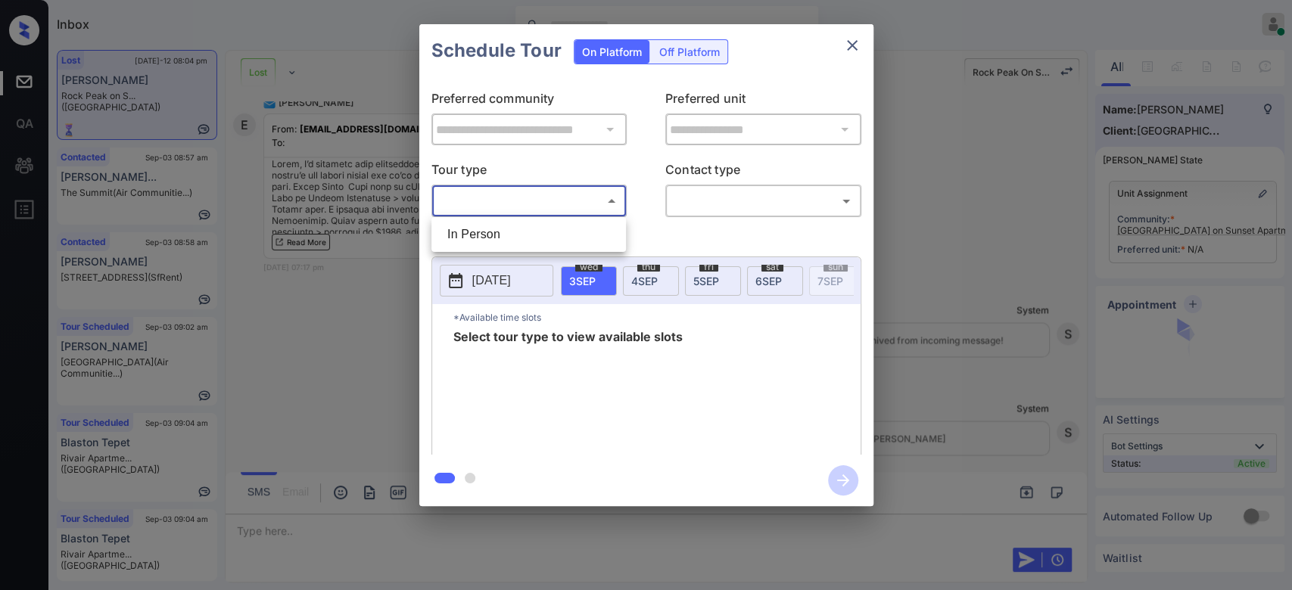
drag, startPoint x: 510, startPoint y: 195, endPoint x: 500, endPoint y: 225, distance: 31.1
click at [500, 225] on body "Inbox Mukesh Online Set yourself offline Set yourself on break Profile Switch t…" at bounding box center [646, 295] width 1292 height 590
click at [500, 225] on li "In Person" at bounding box center [528, 234] width 187 height 27
type input "********"
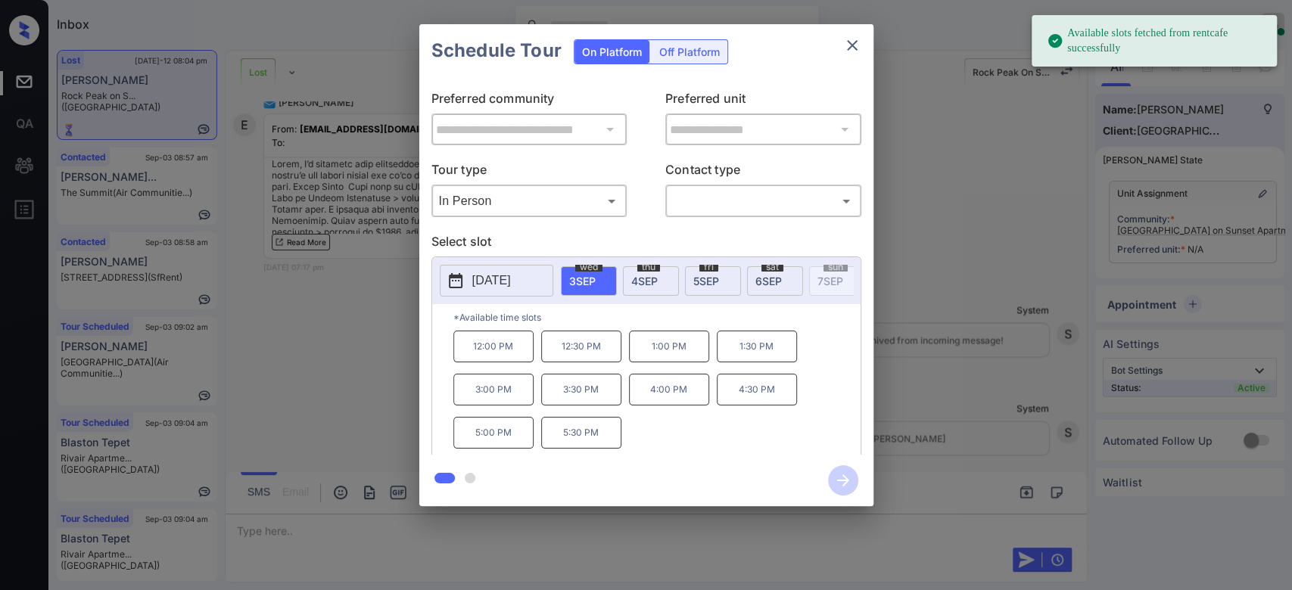
click at [511, 278] on p "[DATE]" at bounding box center [491, 281] width 39 height 18
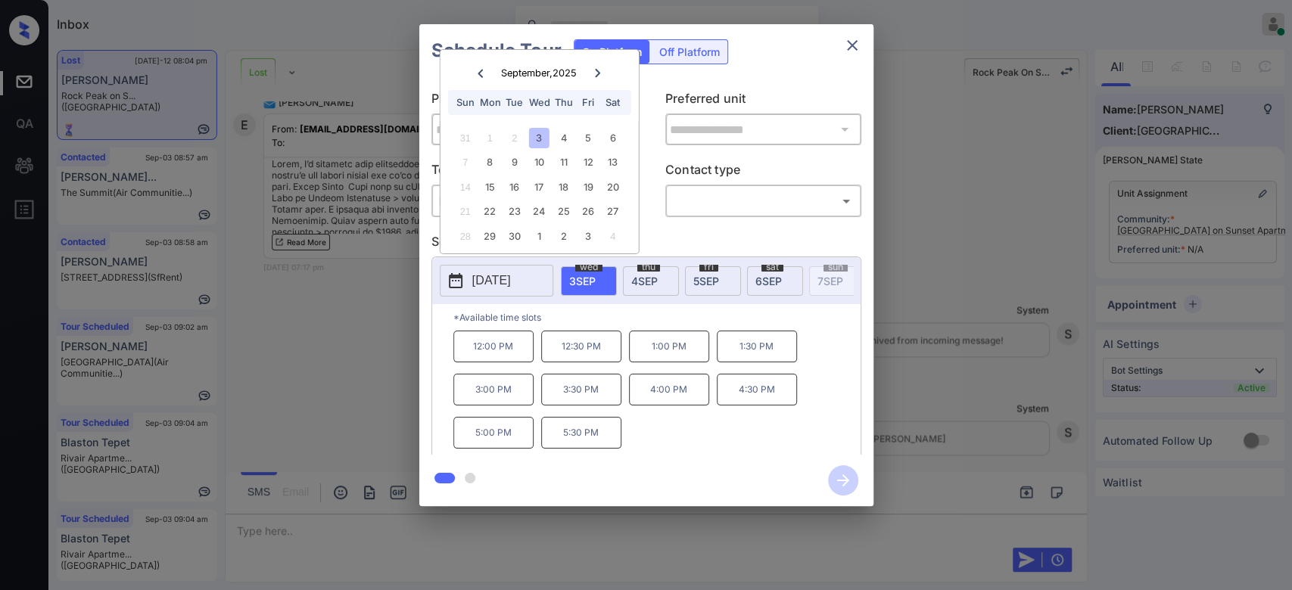
click at [598, 72] on icon at bounding box center [597, 73] width 5 height 8
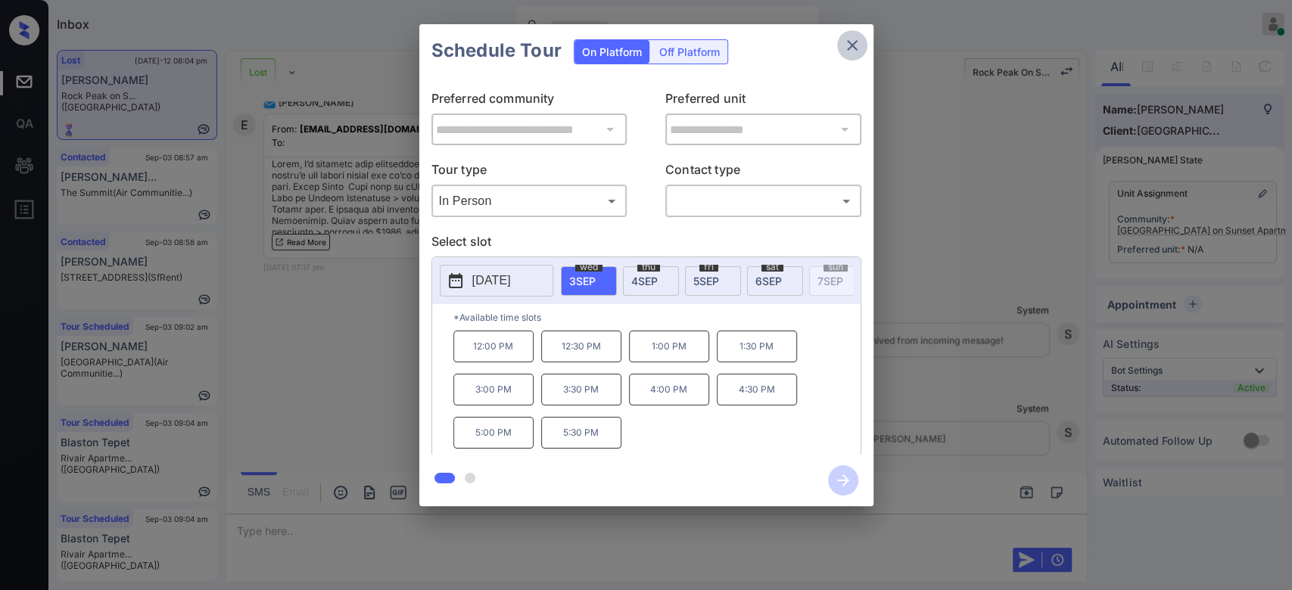
click at [848, 36] on icon "close" at bounding box center [852, 45] width 18 height 18
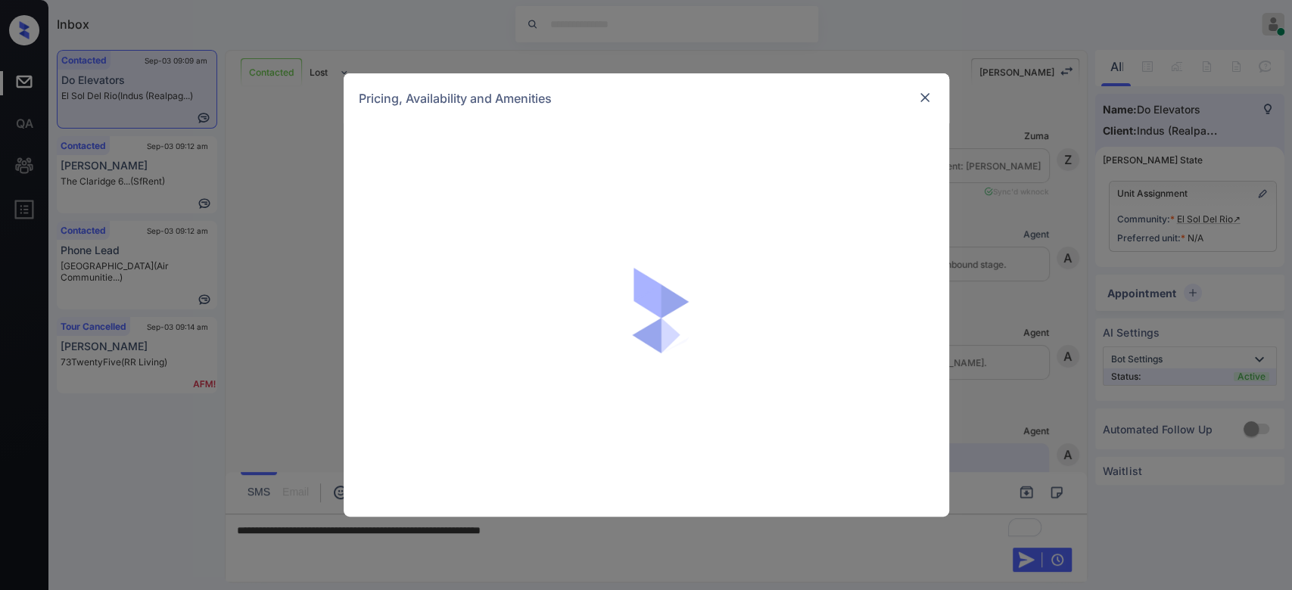
scroll to position [627, 0]
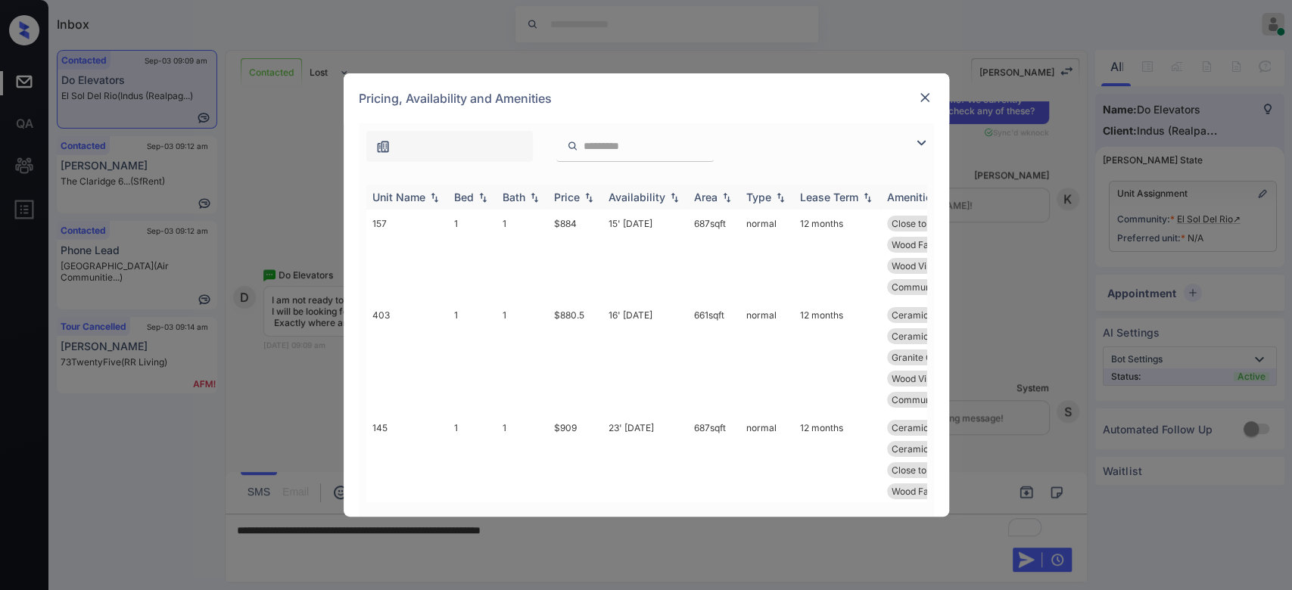
click at [555, 200] on div "Price" at bounding box center [567, 197] width 26 height 13
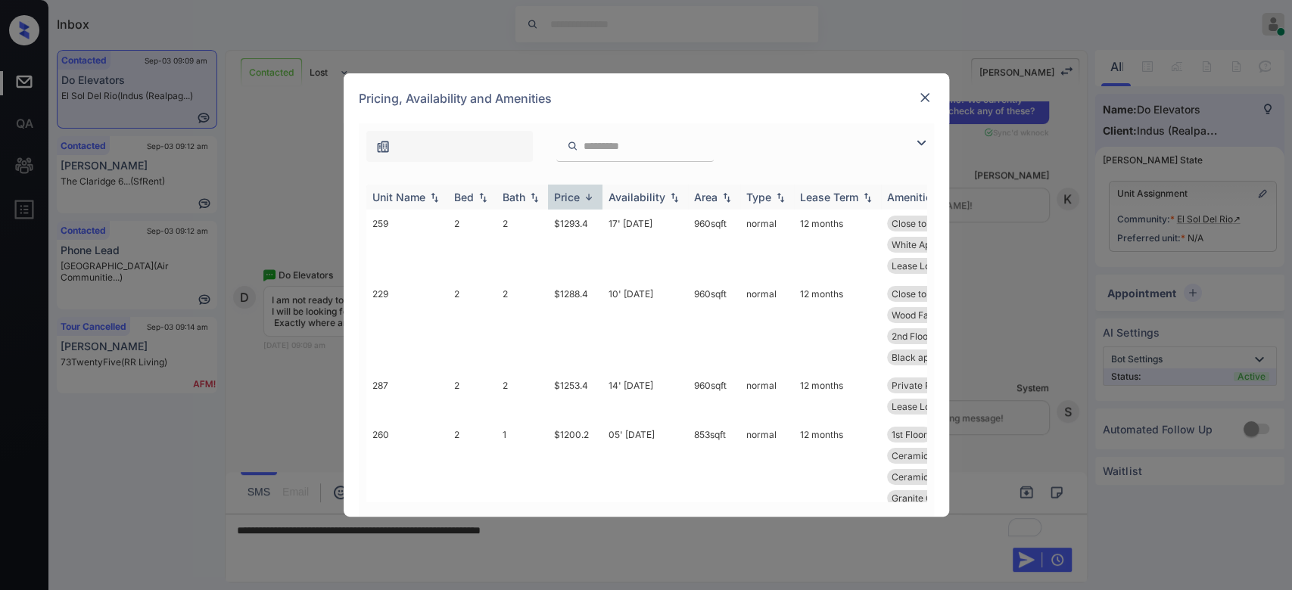
click at [555, 200] on div "Price" at bounding box center [567, 197] width 26 height 13
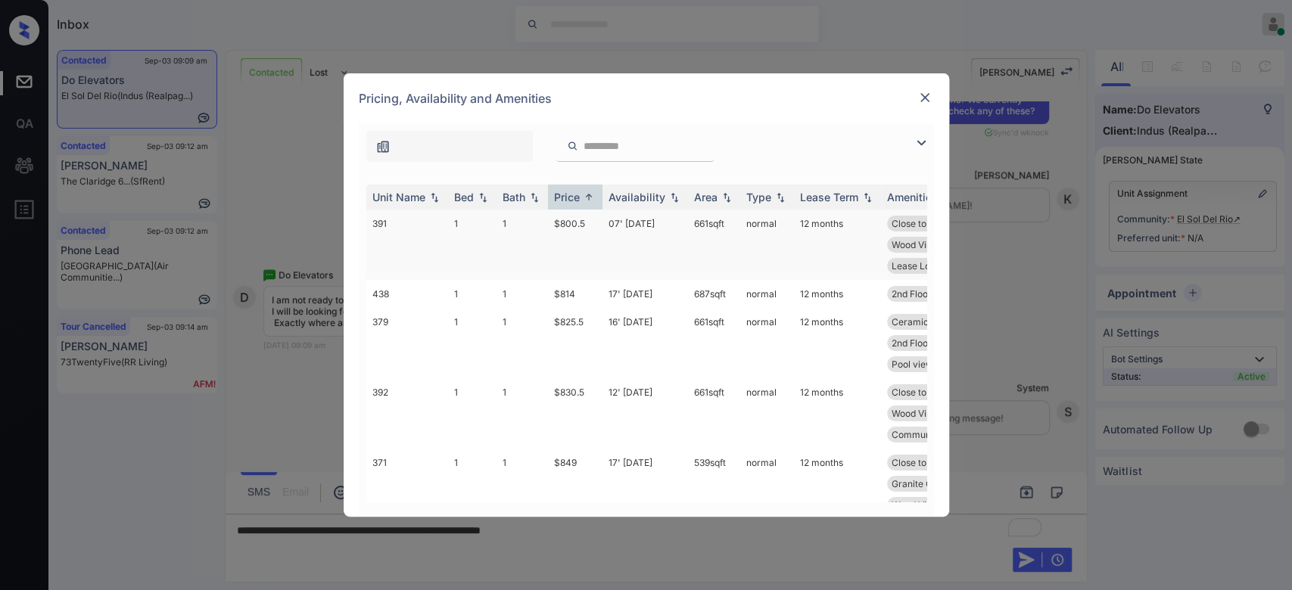
click at [569, 225] on td "$800.5" at bounding box center [575, 245] width 54 height 70
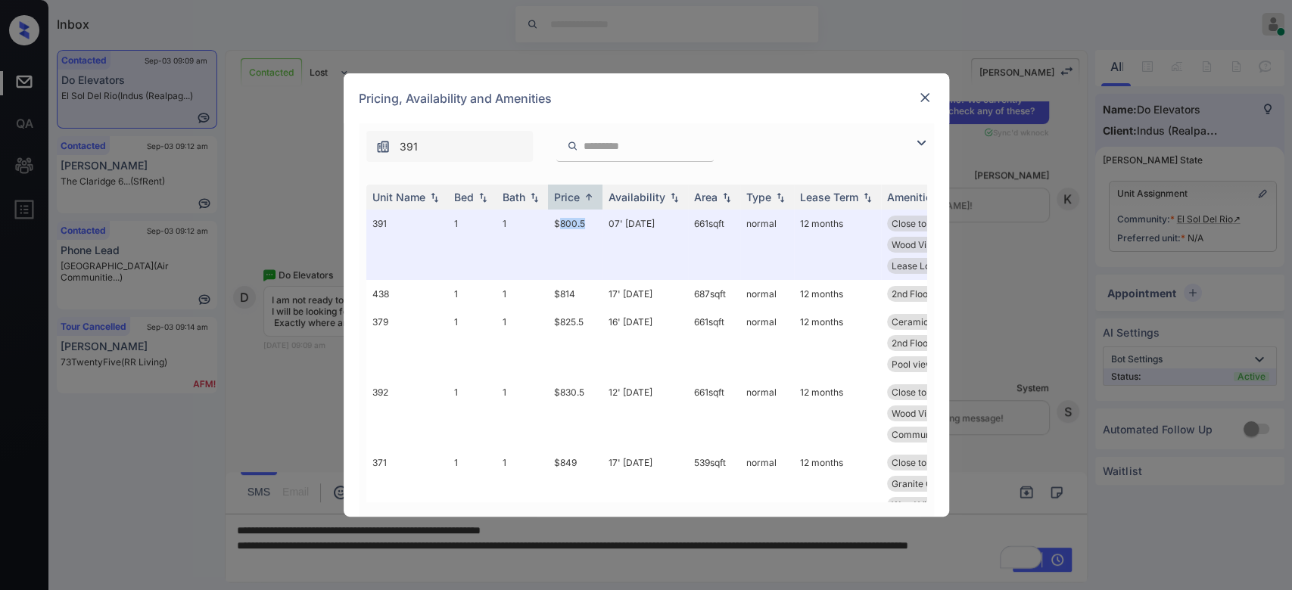
click at [926, 96] on img at bounding box center [924, 97] width 15 height 15
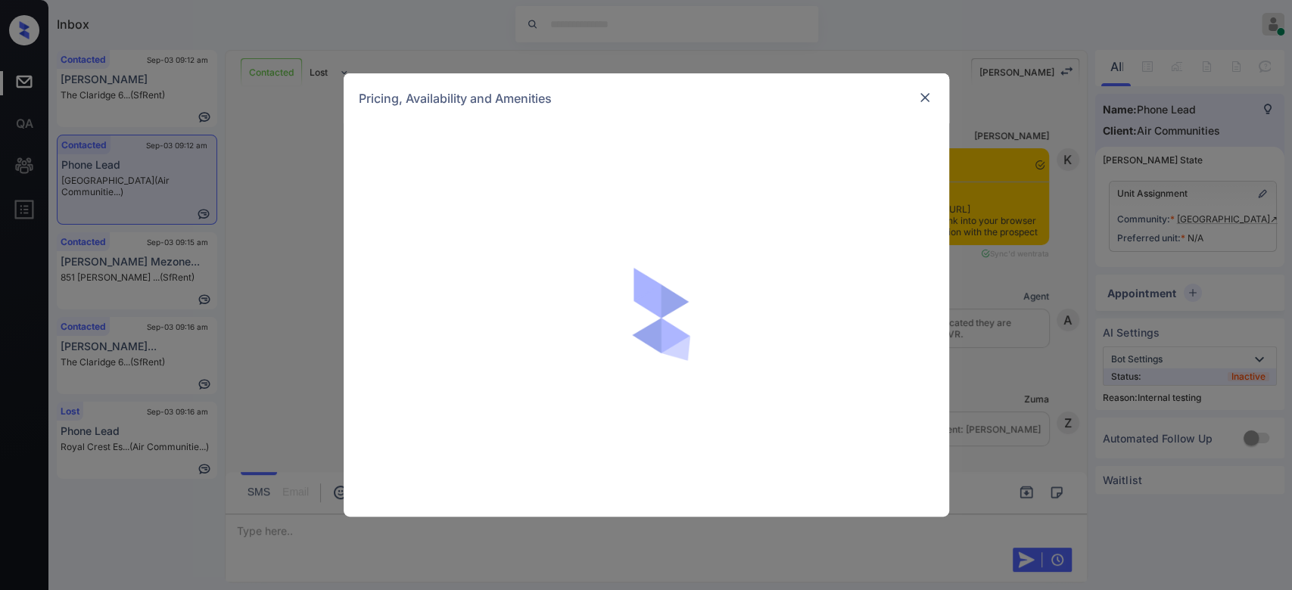
scroll to position [2293, 0]
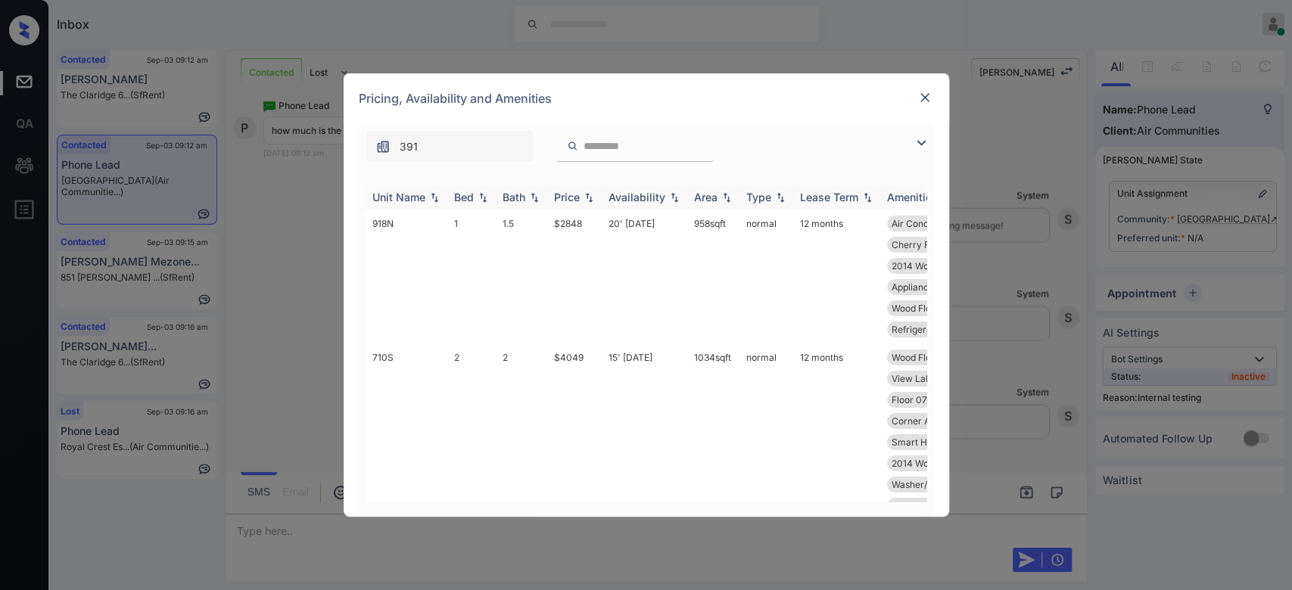
click at [565, 194] on div "Price" at bounding box center [567, 197] width 26 height 13
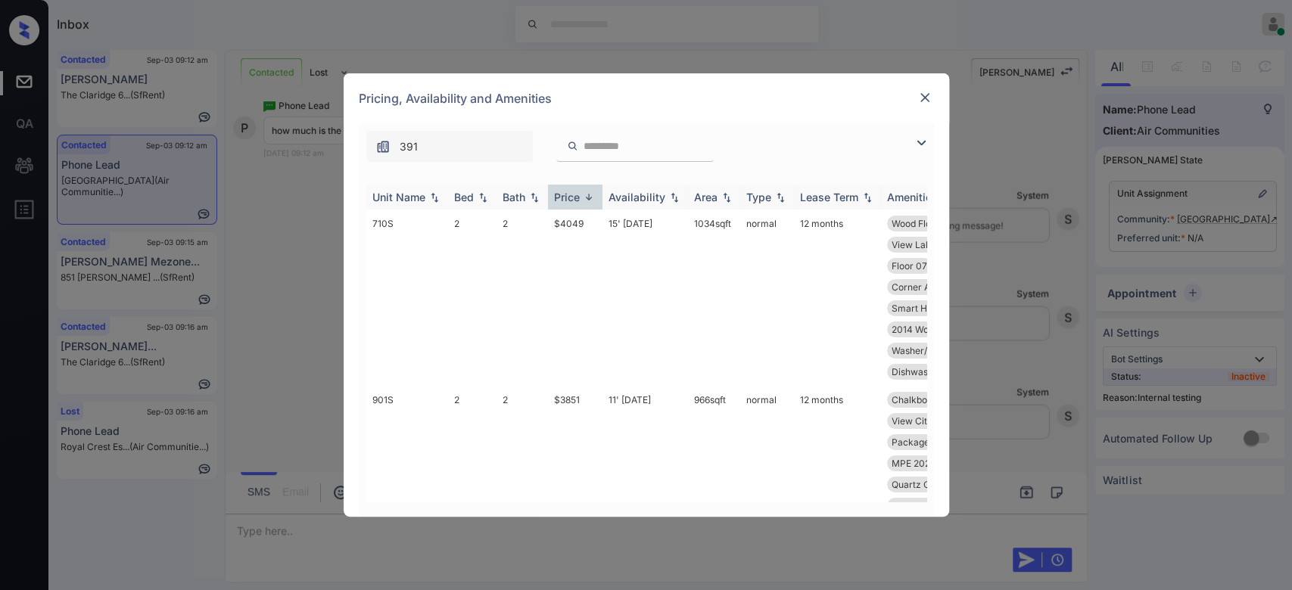
click at [565, 194] on div "Price" at bounding box center [567, 197] width 26 height 13
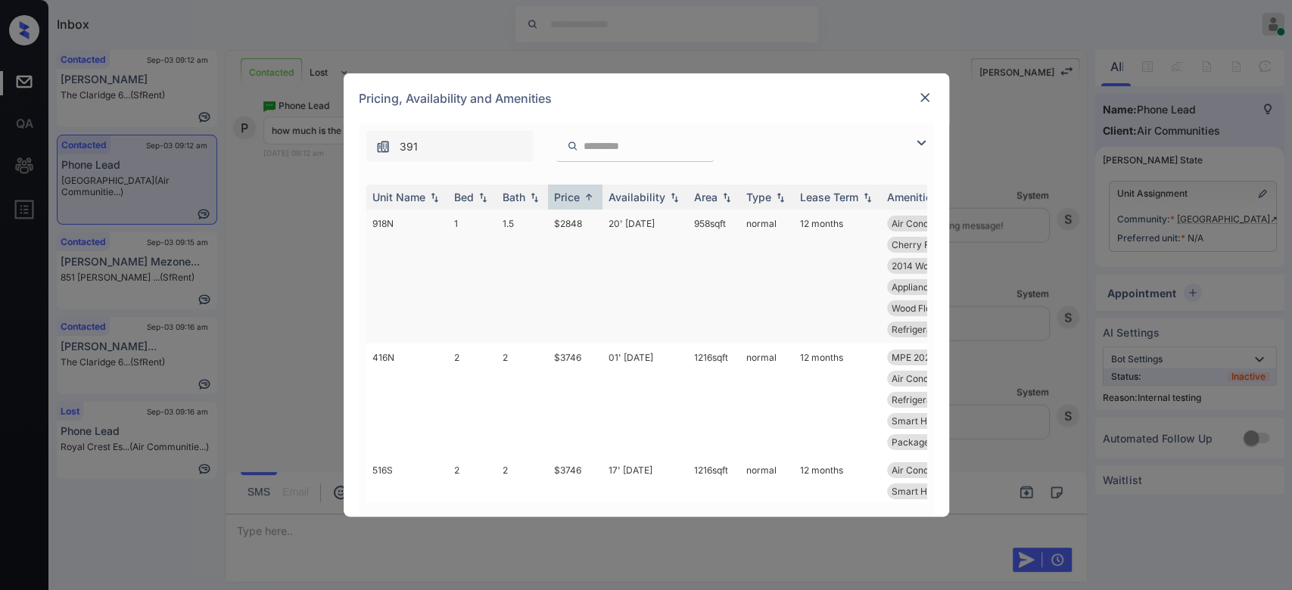
click at [572, 221] on td "$2848" at bounding box center [575, 277] width 54 height 134
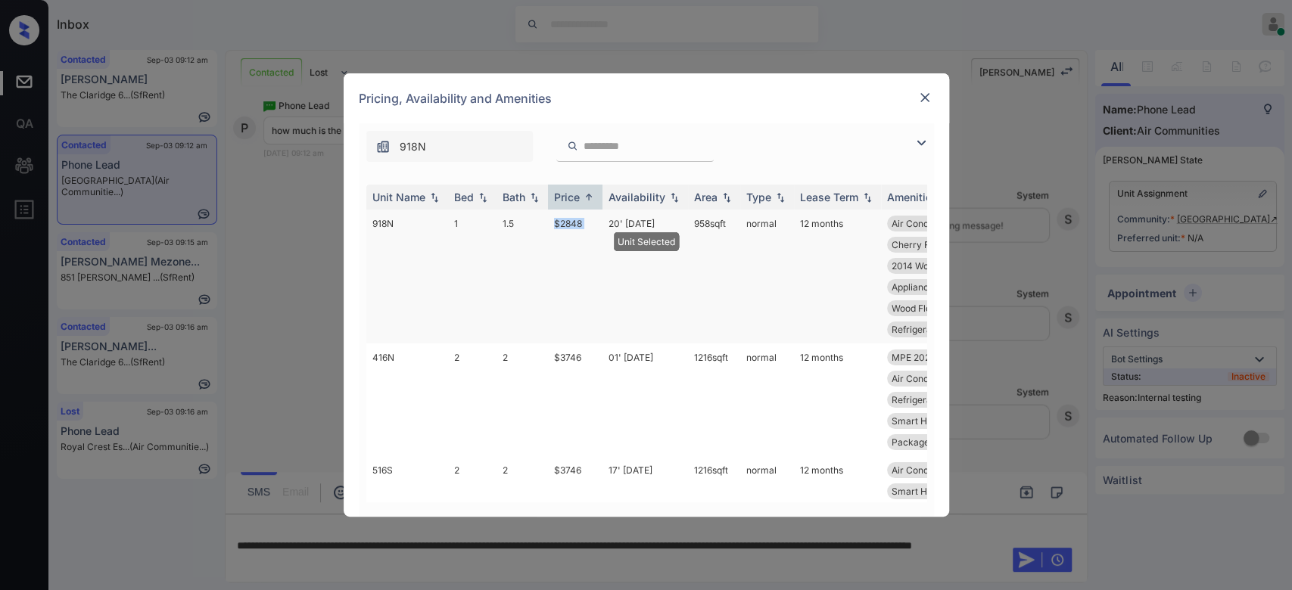
click at [572, 221] on td "$2848" at bounding box center [575, 277] width 54 height 134
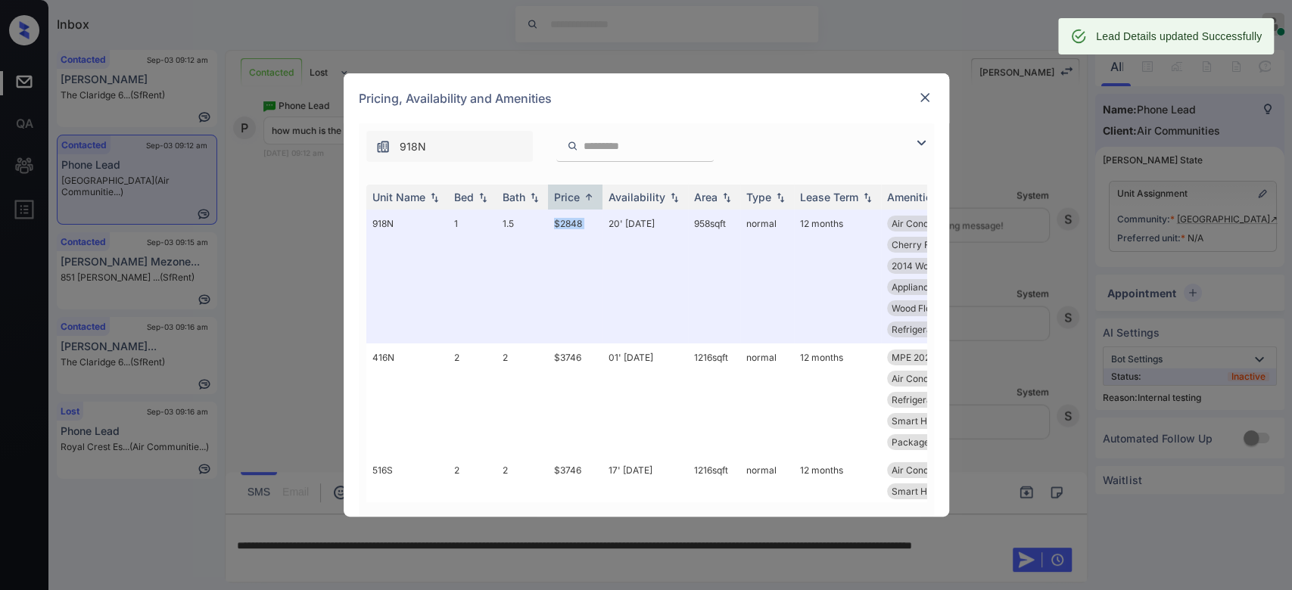
click at [928, 98] on img at bounding box center [924, 97] width 15 height 15
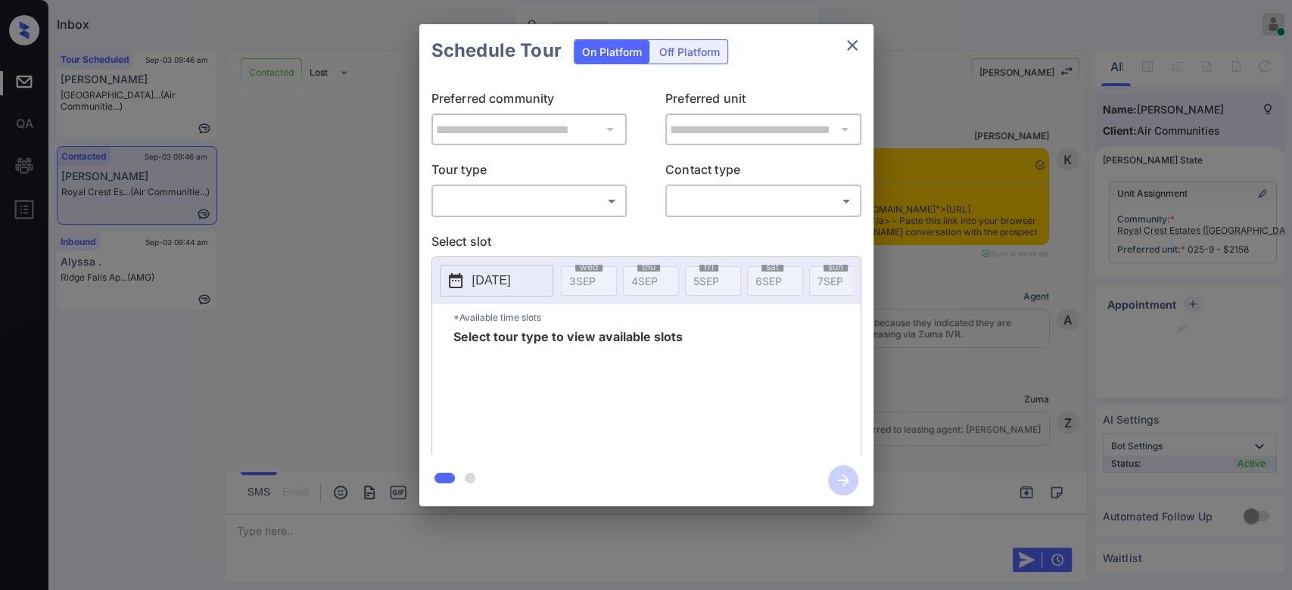
scroll to position [2828, 0]
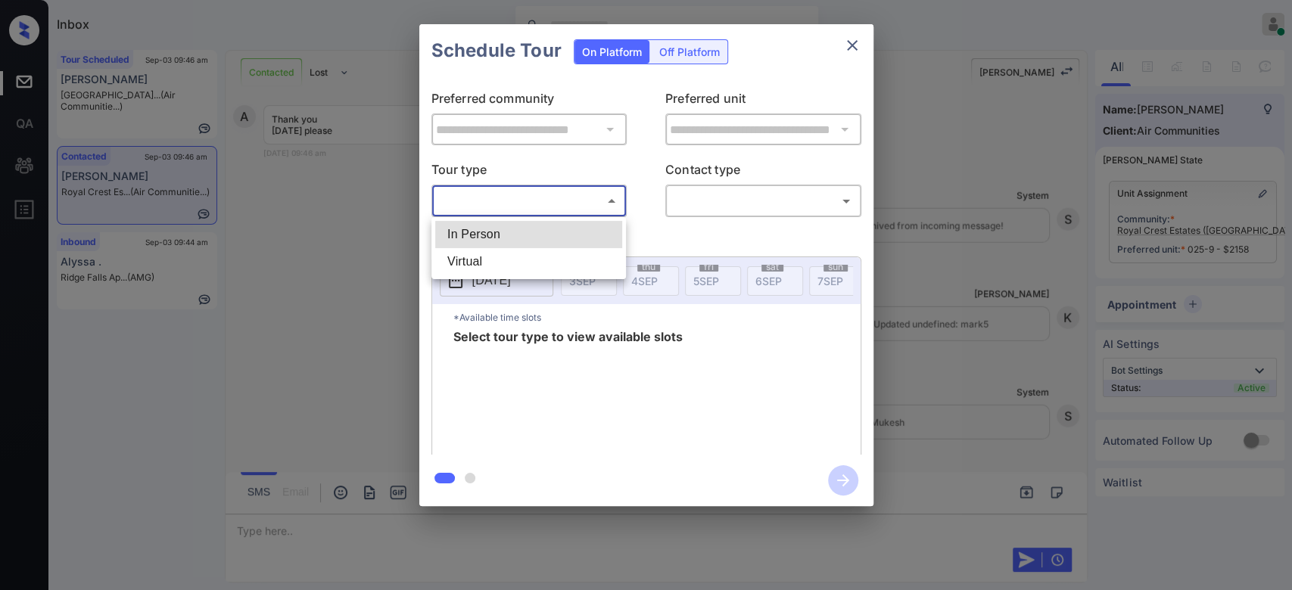
click at [587, 197] on body "Inbox Mukesh Online Set yourself offline Set yourself on break Profile Switch t…" at bounding box center [646, 295] width 1292 height 590
click at [524, 241] on li "In Person" at bounding box center [528, 234] width 187 height 27
type input "********"
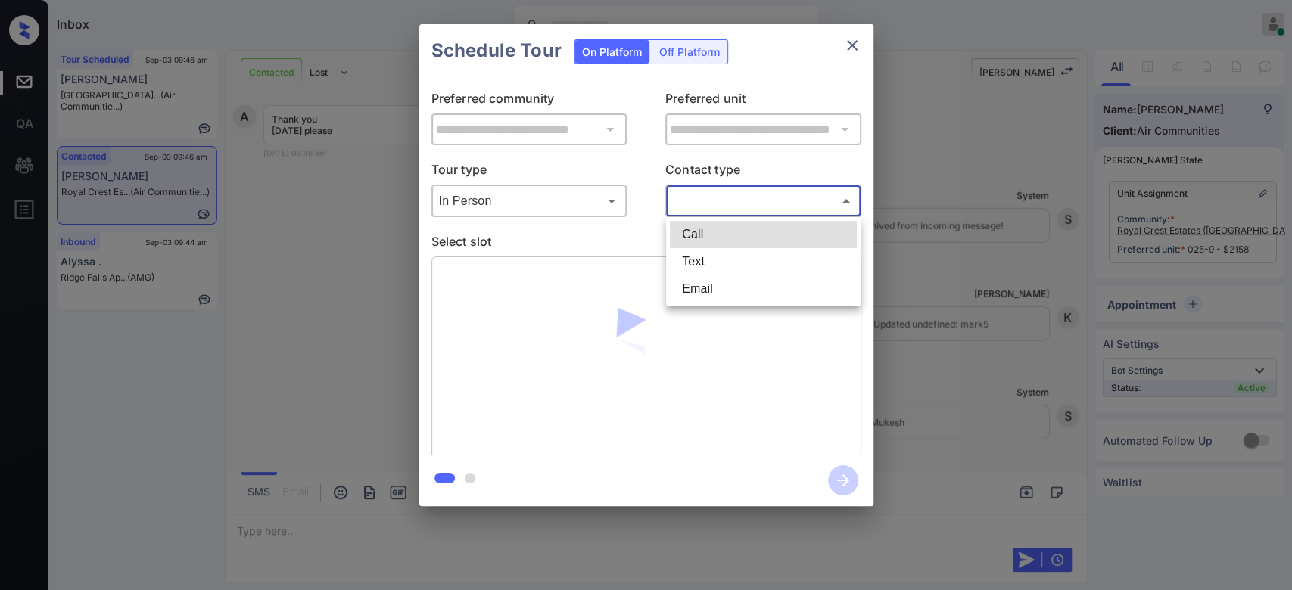
drag, startPoint x: 800, startPoint y: 191, endPoint x: 726, endPoint y: 277, distance: 113.7
click at [726, 277] on body "Inbox Mukesh Online Set yourself offline Set yourself on break Profile Switch t…" at bounding box center [646, 295] width 1292 height 590
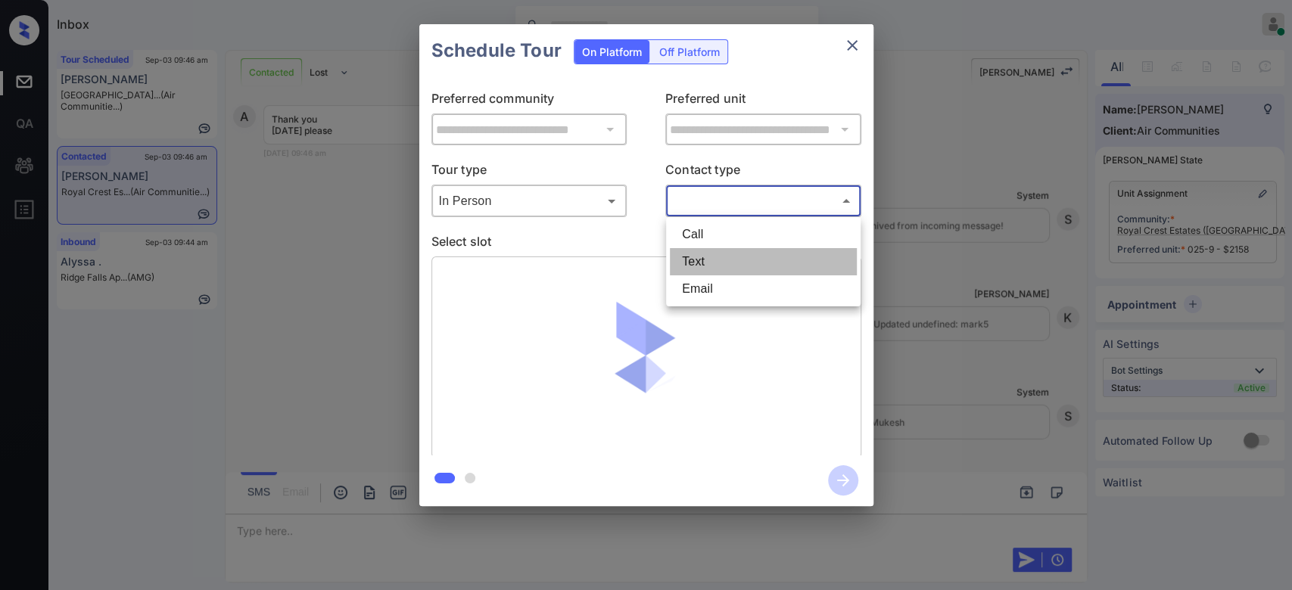
click at [721, 268] on li "Text" at bounding box center [763, 261] width 187 height 27
type input "****"
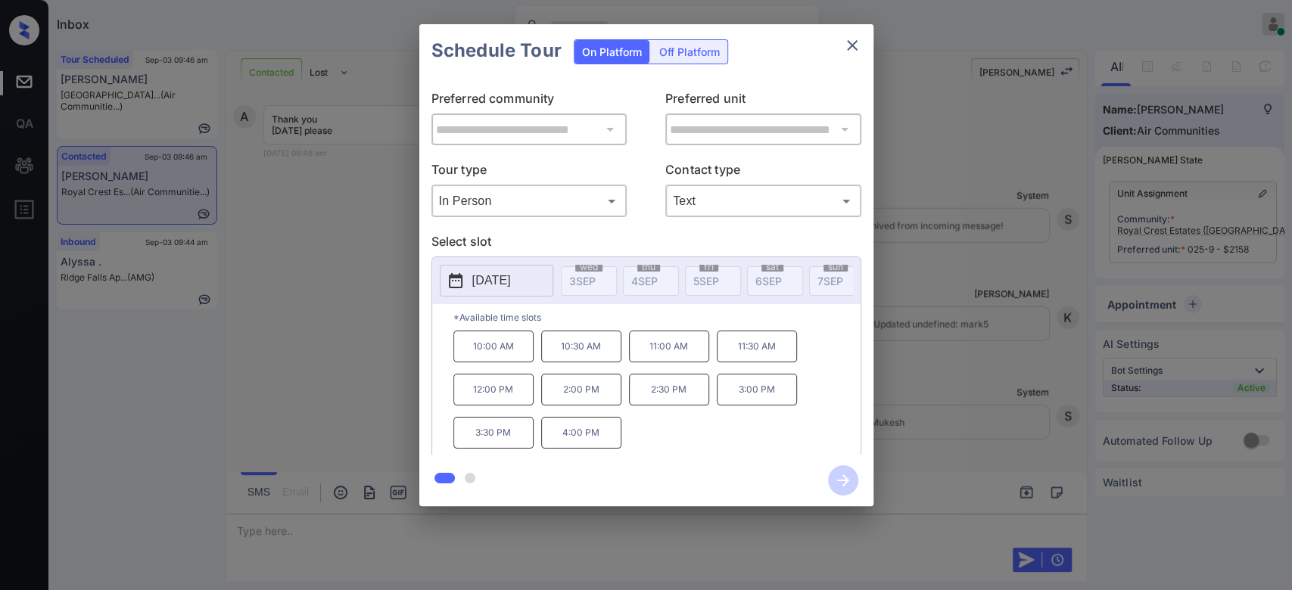
click at [502, 280] on p "2025-09-10" at bounding box center [491, 281] width 39 height 18
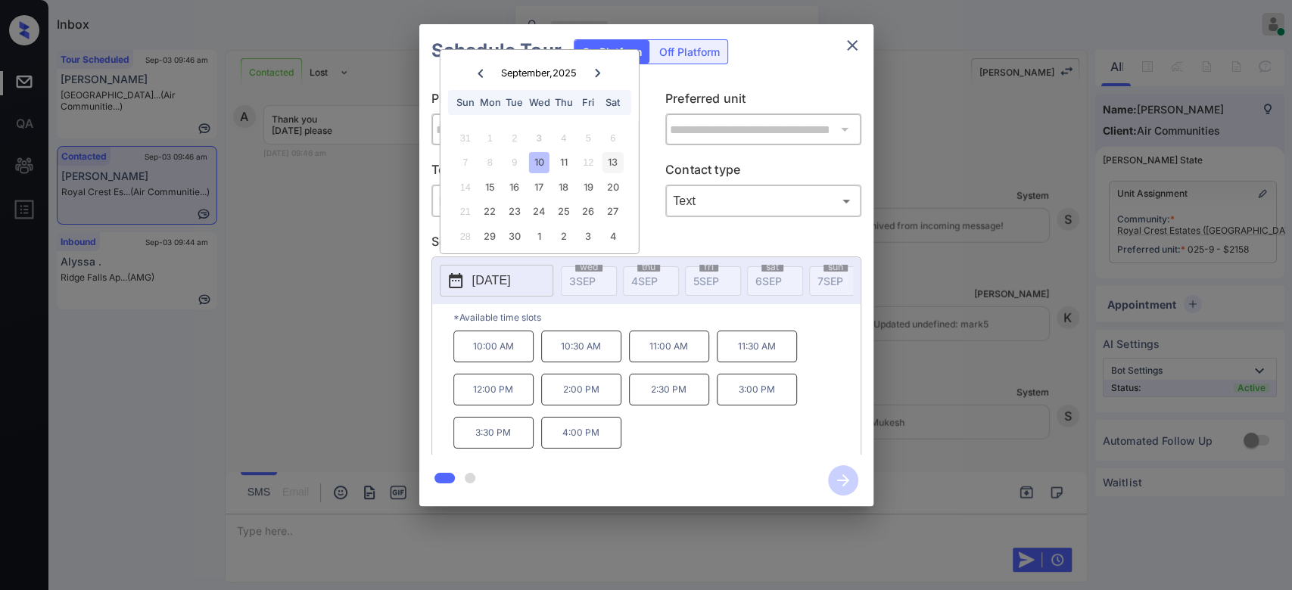
click at [612, 165] on div "13" at bounding box center [612, 162] width 20 height 20
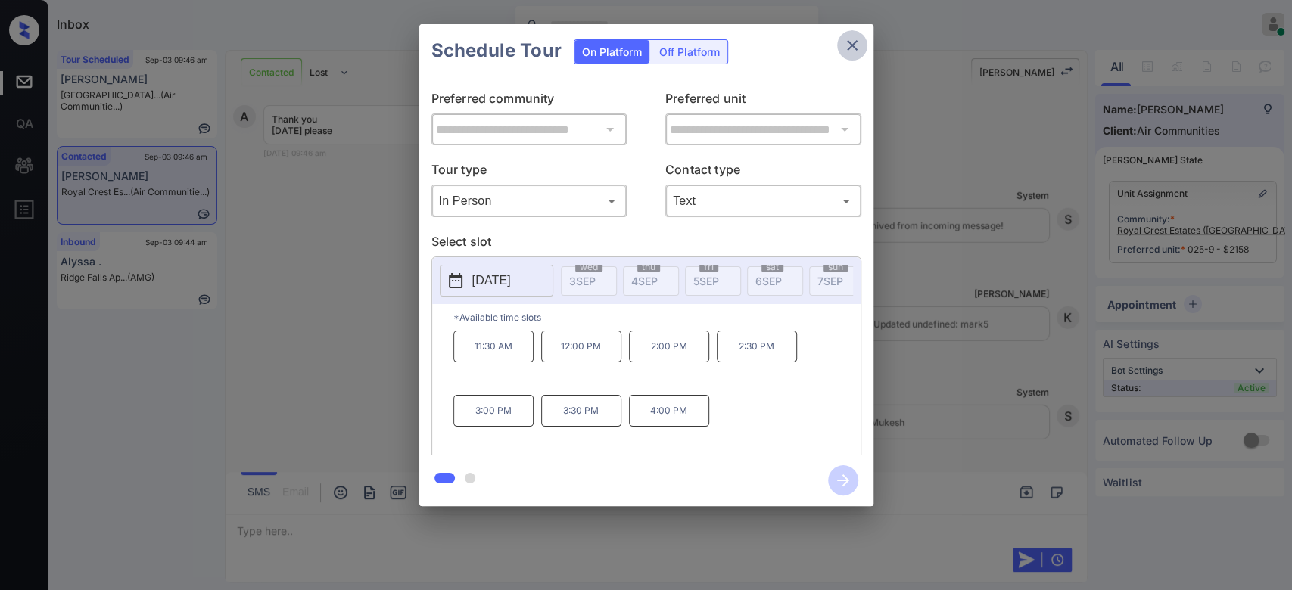
click at [847, 55] on button "close" at bounding box center [852, 45] width 30 height 30
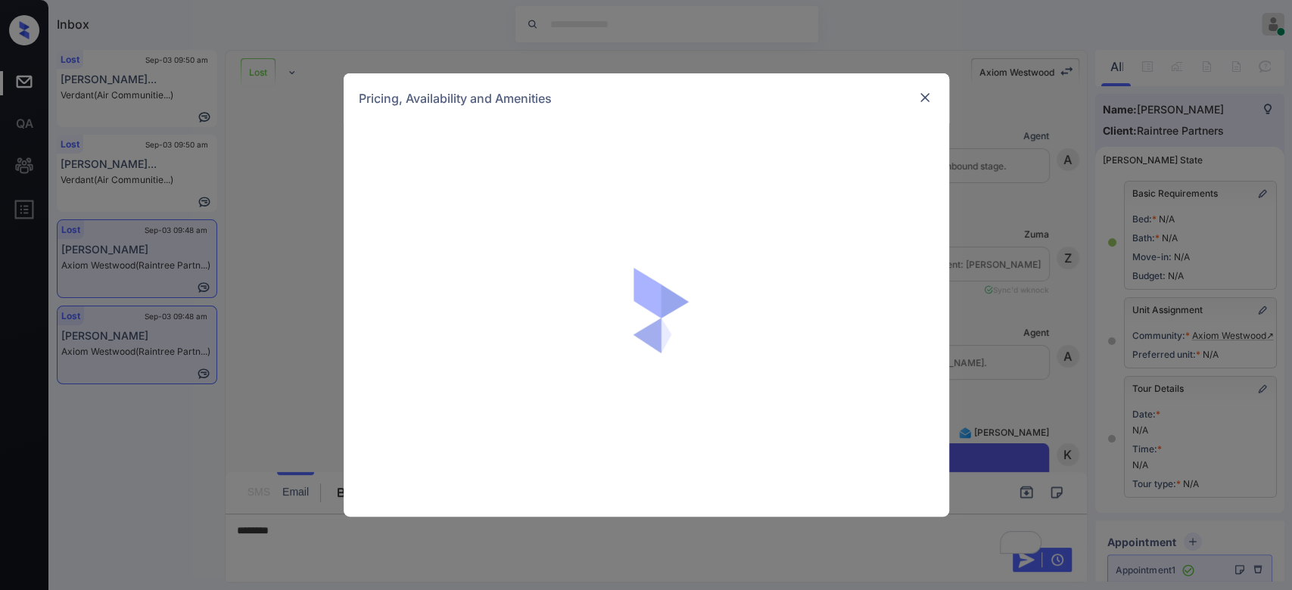
scroll to position [10238, 0]
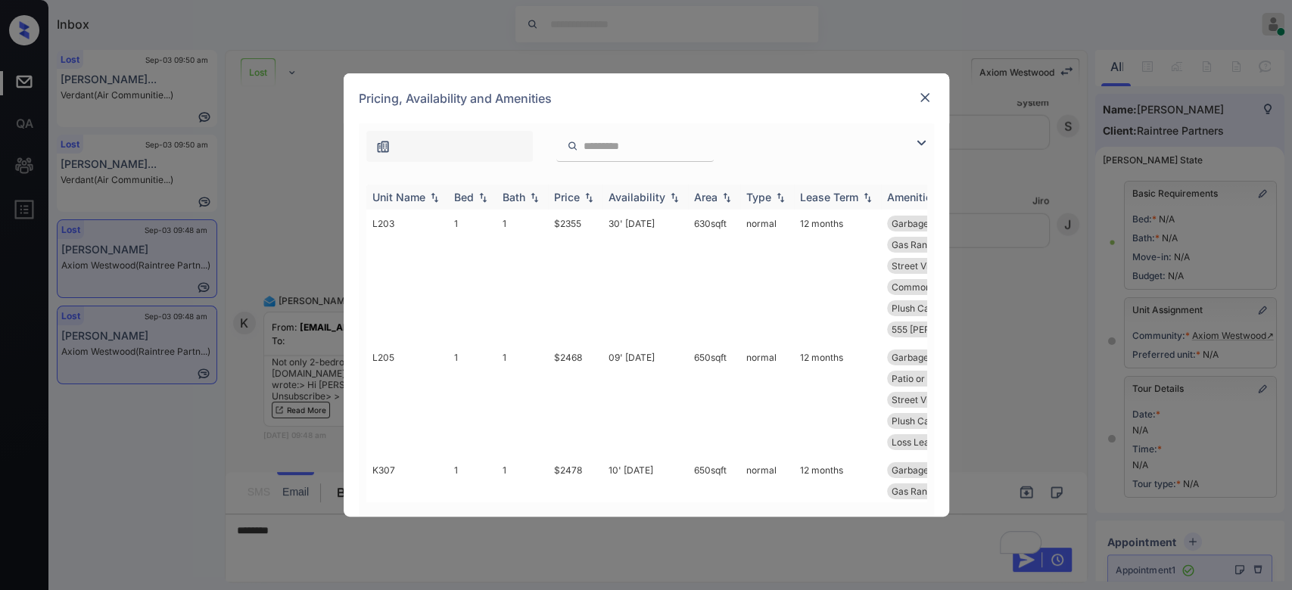
click at [569, 191] on div "Price" at bounding box center [567, 197] width 26 height 13
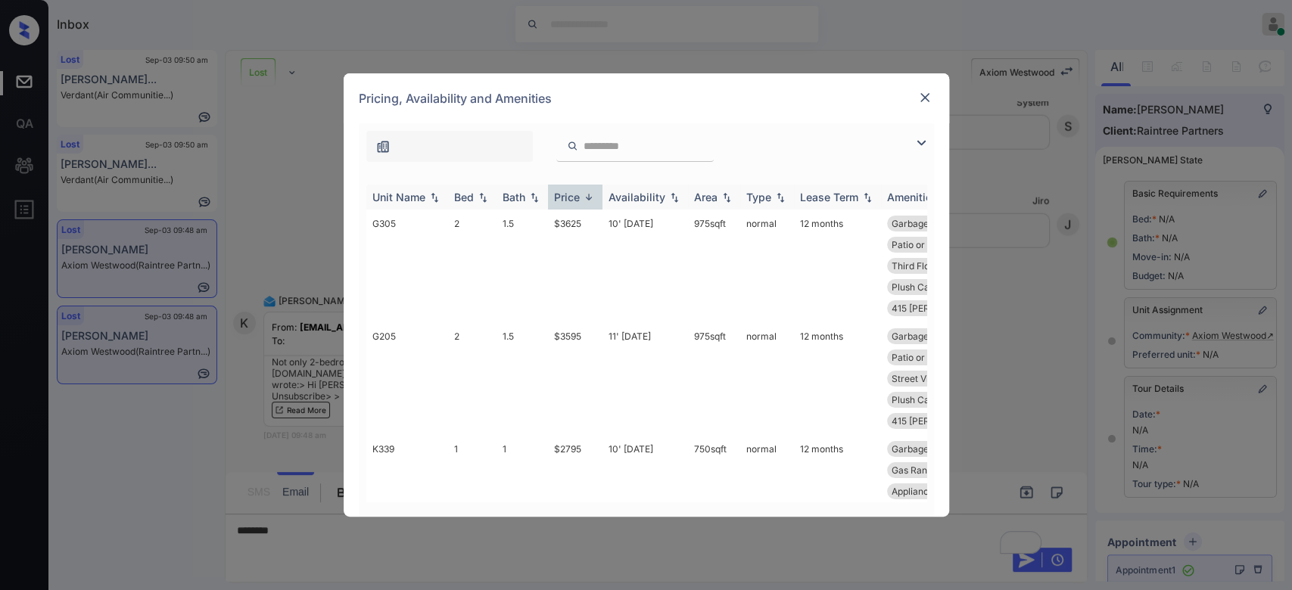
click at [569, 191] on div "Price" at bounding box center [567, 197] width 26 height 13
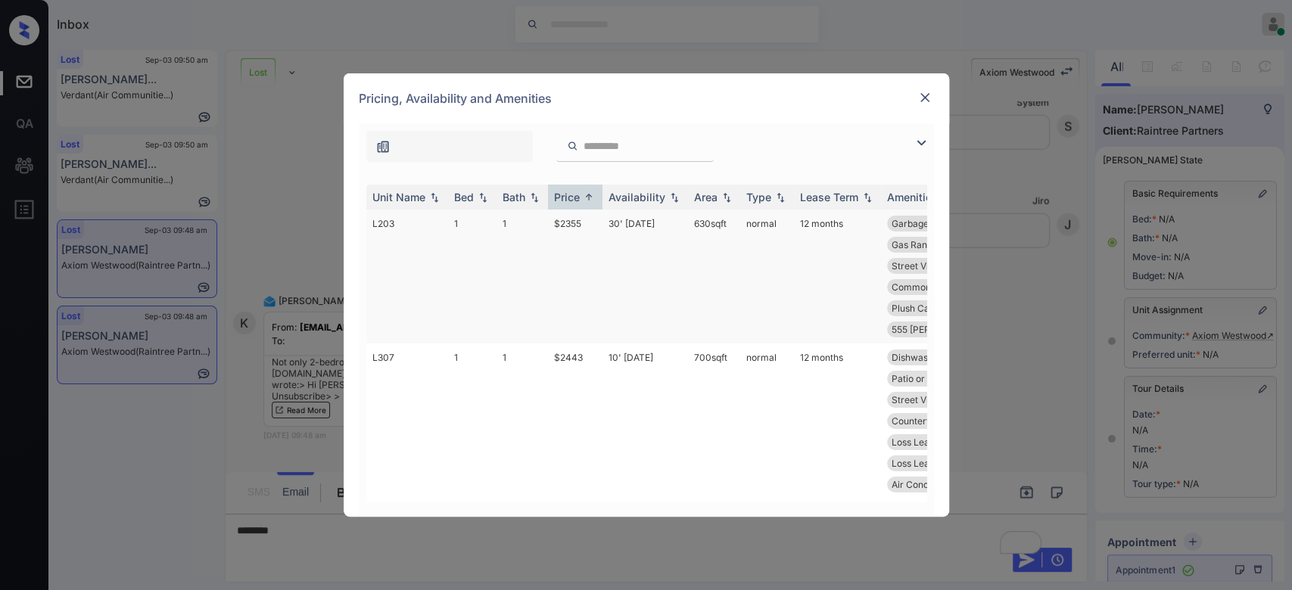
click at [571, 224] on td "$2355" at bounding box center [575, 277] width 54 height 134
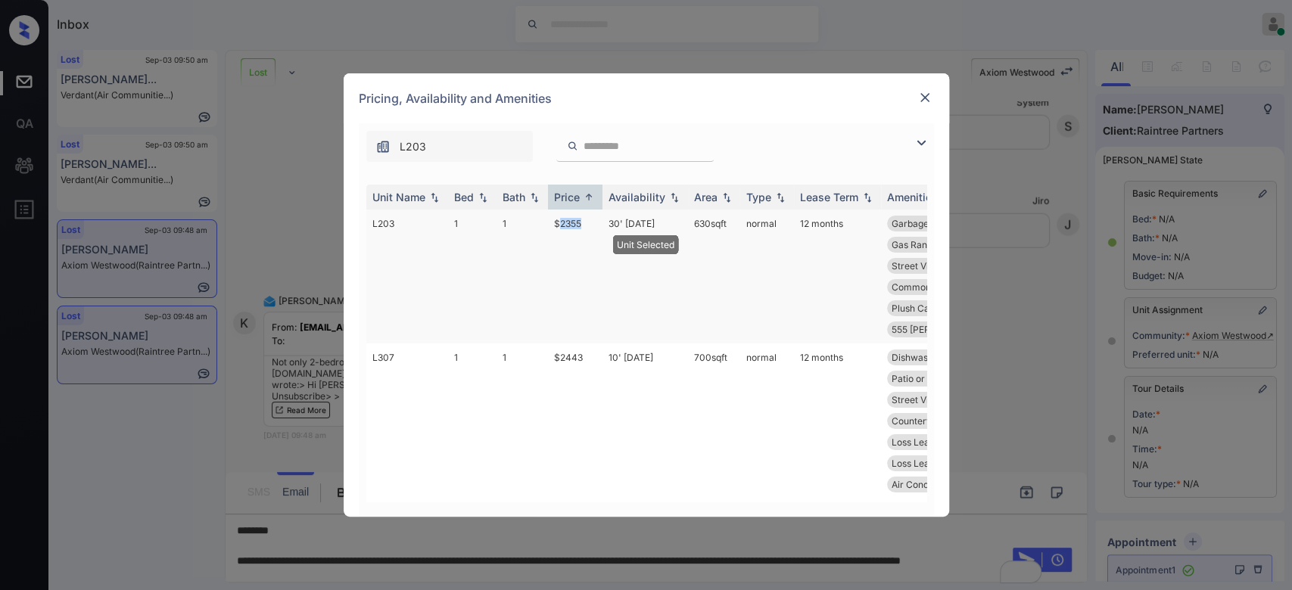
click at [571, 224] on td "$2355" at bounding box center [575, 277] width 54 height 134
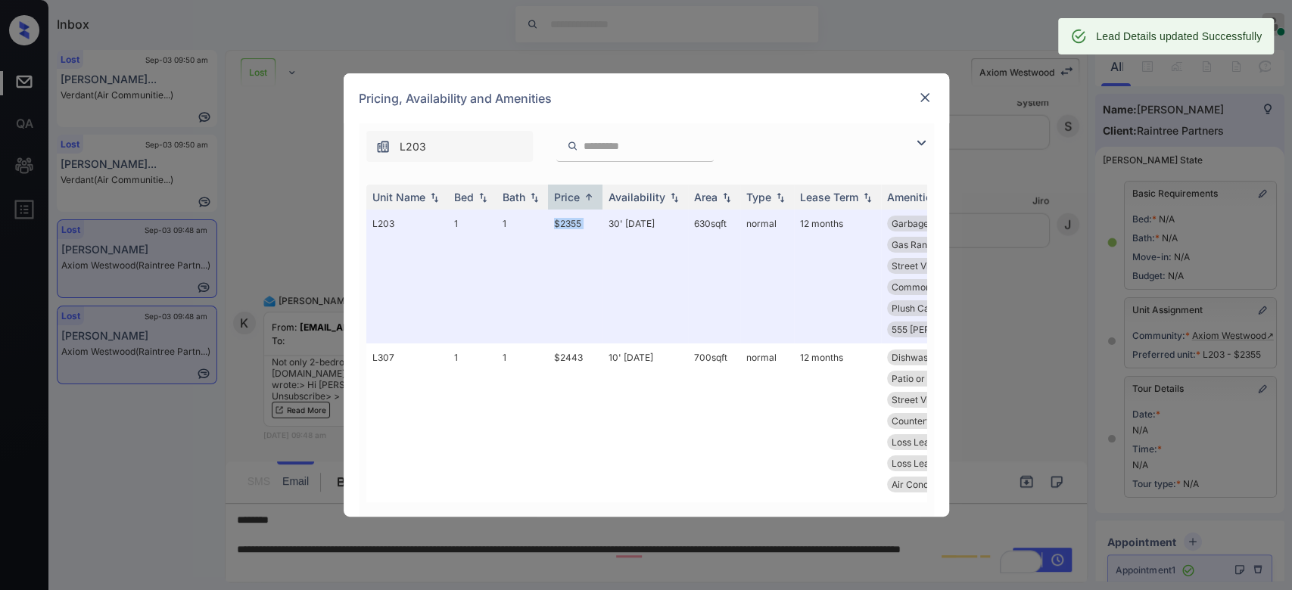
click at [925, 101] on img at bounding box center [924, 97] width 15 height 15
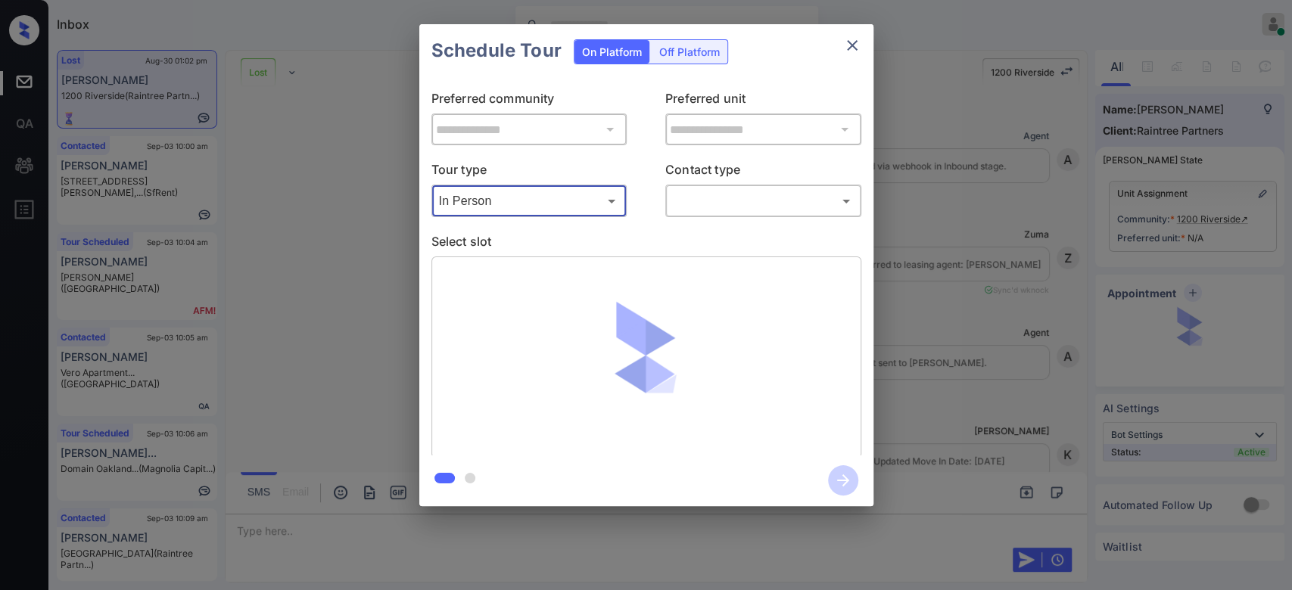
scroll to position [3815, 0]
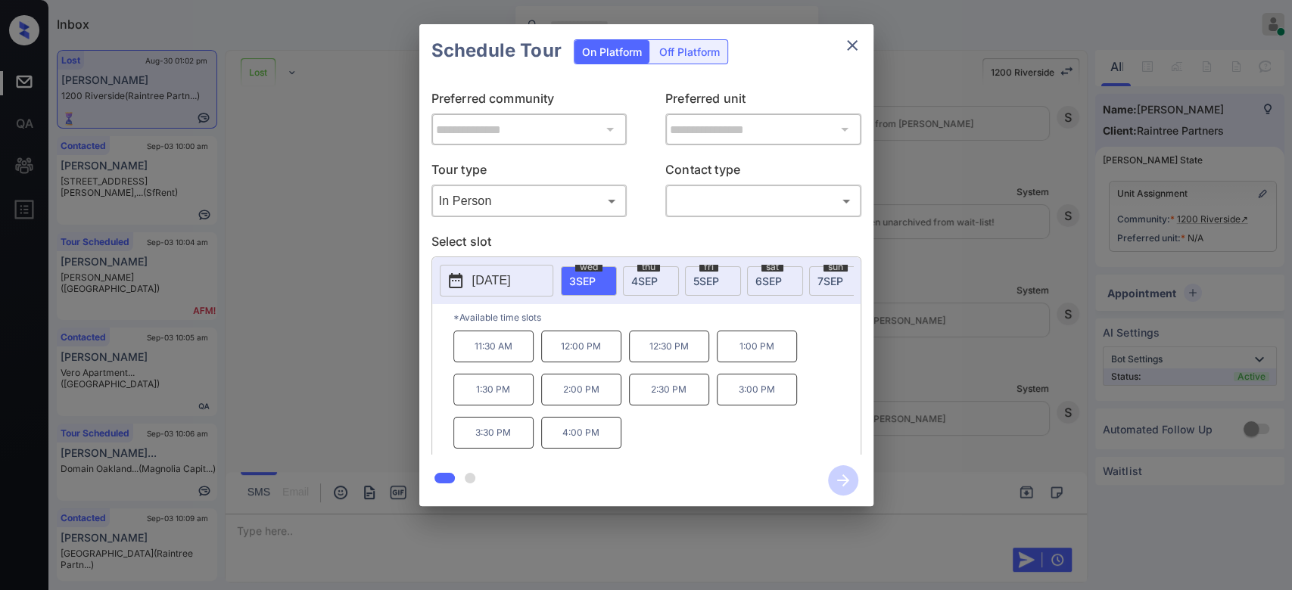
click at [511, 274] on p "[DATE]" at bounding box center [491, 281] width 39 height 18
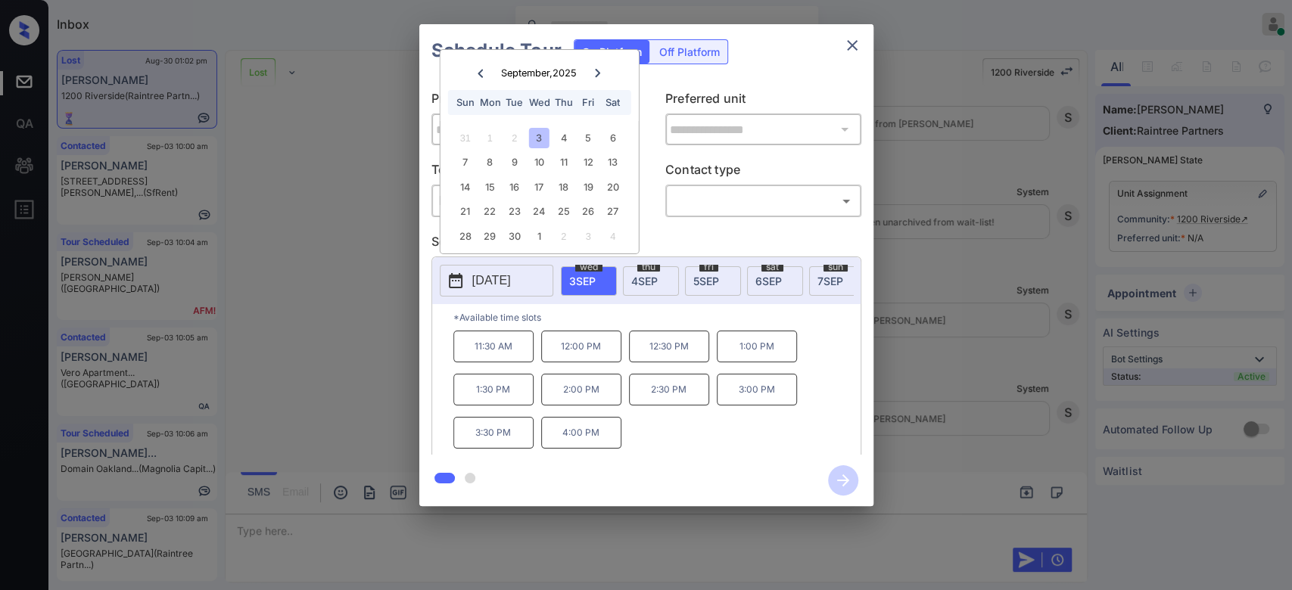
click at [598, 76] on icon at bounding box center [597, 73] width 9 height 9
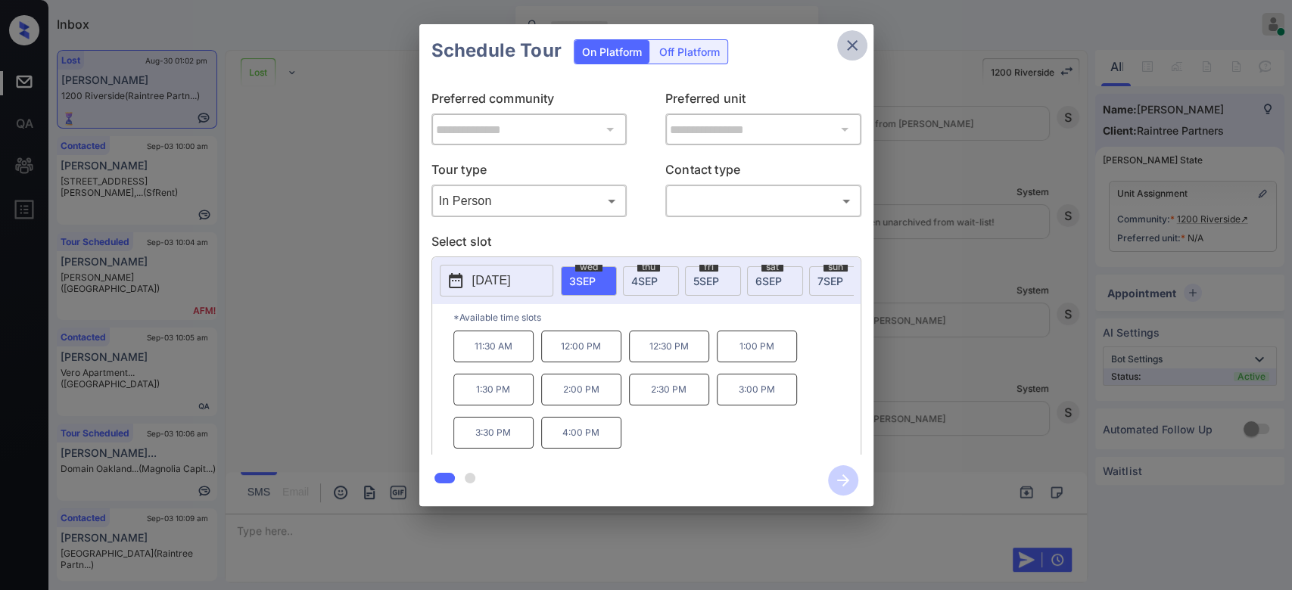
click at [845, 51] on icon "close" at bounding box center [852, 45] width 18 height 18
